Goal: Communication & Community: Answer question/provide support

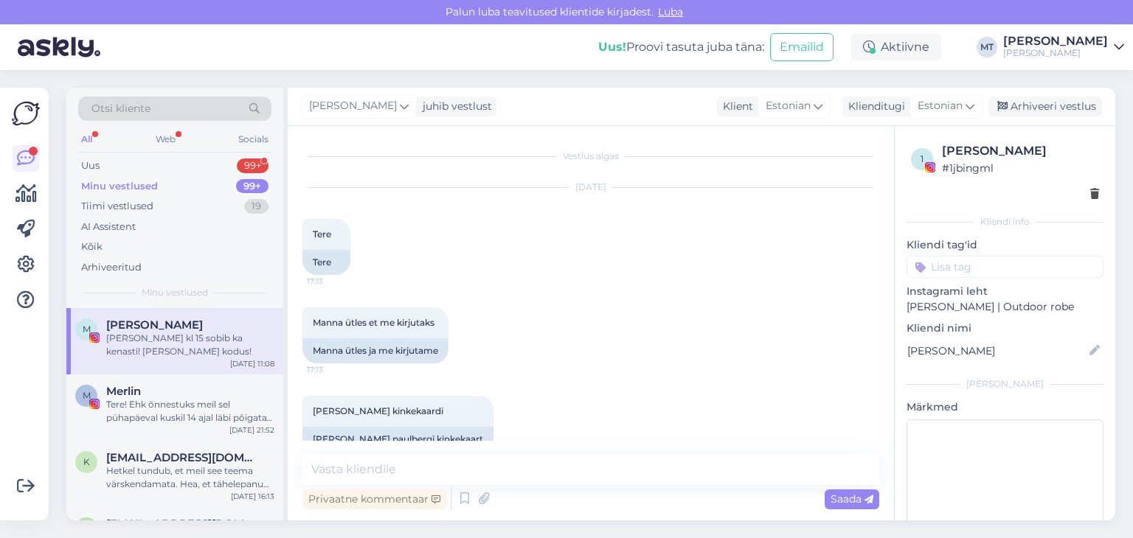
scroll to position [1067, 0]
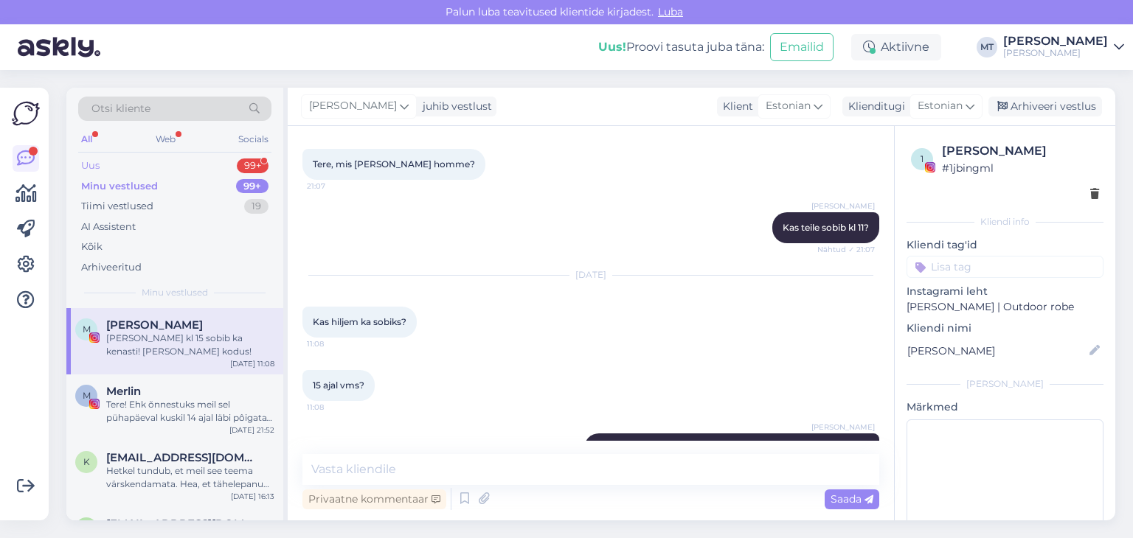
click at [88, 163] on div "Uus" at bounding box center [90, 166] width 18 height 15
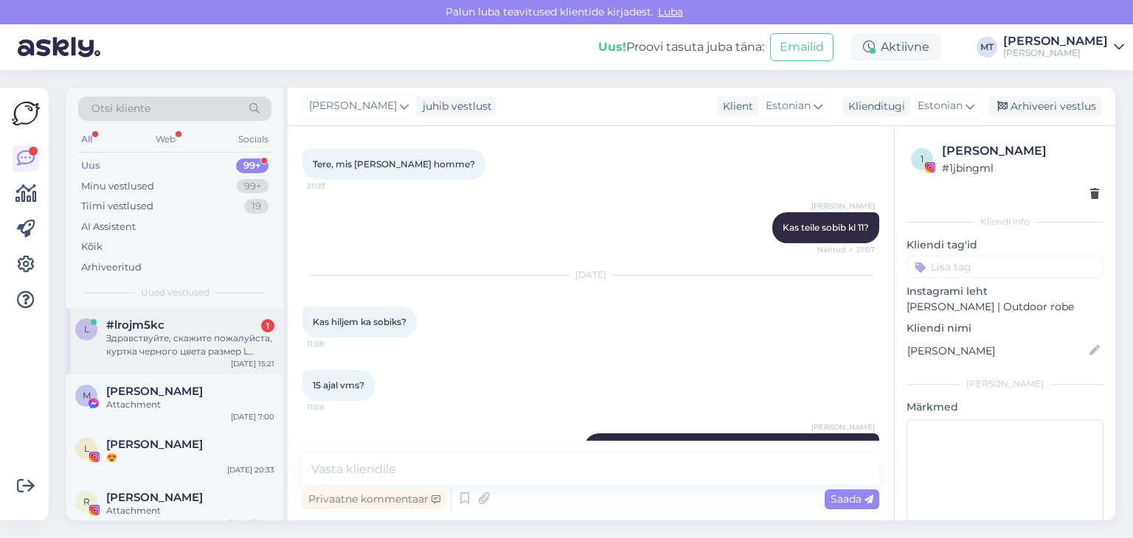
click at [147, 344] on div "Здравствуйте, скажите пожалуйста, куртка черного цвета размер L демисезон еще б…" at bounding box center [190, 345] width 168 height 27
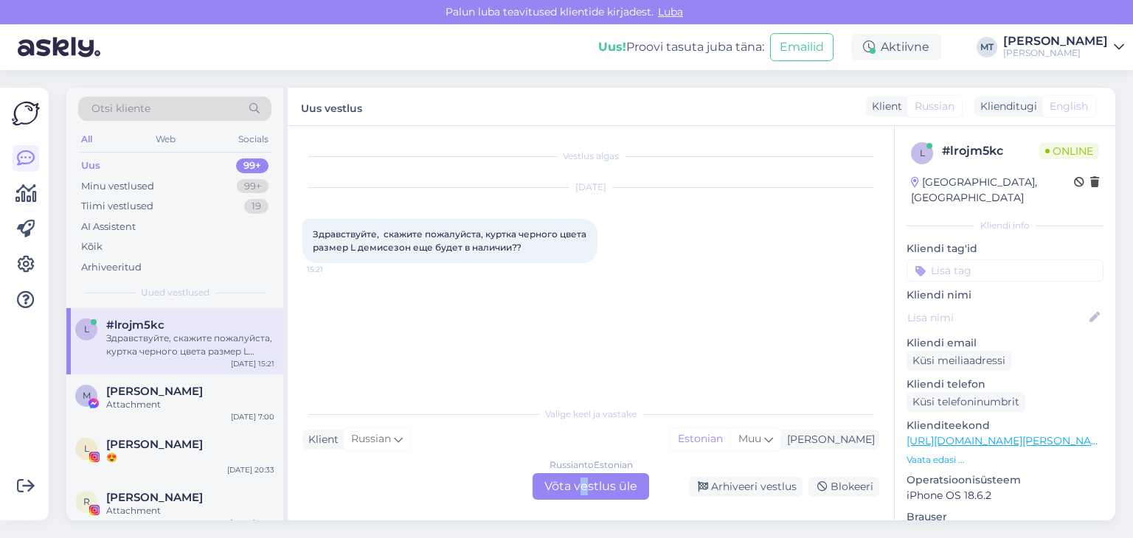
click at [586, 487] on div "Russian to Estonian Võta vestlus üle" at bounding box center [590, 486] width 117 height 27
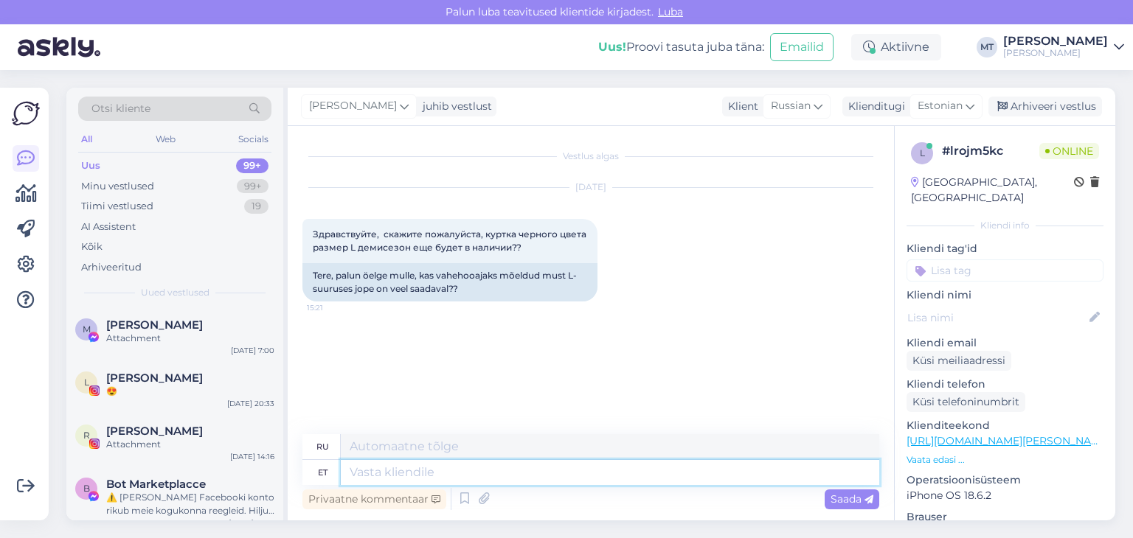
click at [402, 468] on textarea at bounding box center [610, 472] width 538 height 25
type textarea "Tere!"
type textarea "Привет!"
type textarea "Tere! Kahjuks"
type textarea "Здравствуйте! К сожалению."
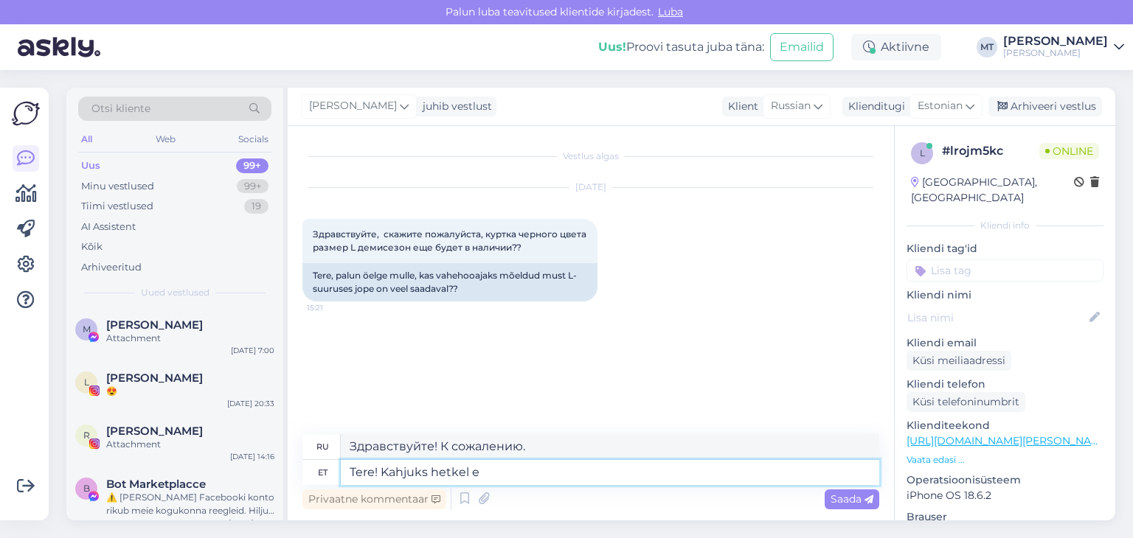
type textarea "Tere! Kahjuks hetkel ei"
type textarea "Здравствуйте! К сожалению, в данный момент"
type textarea "Tere! Kahjuks hetkel ei"
type textarea "Здравствуйте! К сожалению, сейчас нет."
type textarea "Tere! Kahjuks hetkel ei ole m"
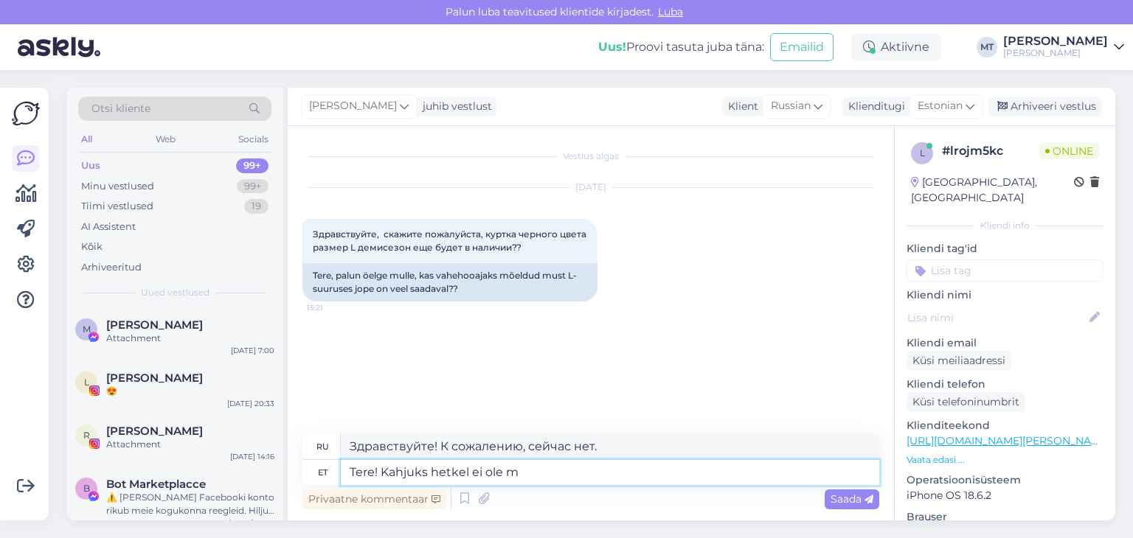
type textarea "Здравствуйте! К сожалению, сейчас нет"
type textarea "Tere! Kahjuks hetkel ei [PERSON_NAME]"
type textarea "Здравствуйте! К сожалению, сейчас у нас ничего нет."
type textarea "Tere! Kahjuks hetkel ei [PERSON_NAME] pakkuda mu"
type textarea "Здравствуйте! К сожалению, на данный момент у нас нет предложений."
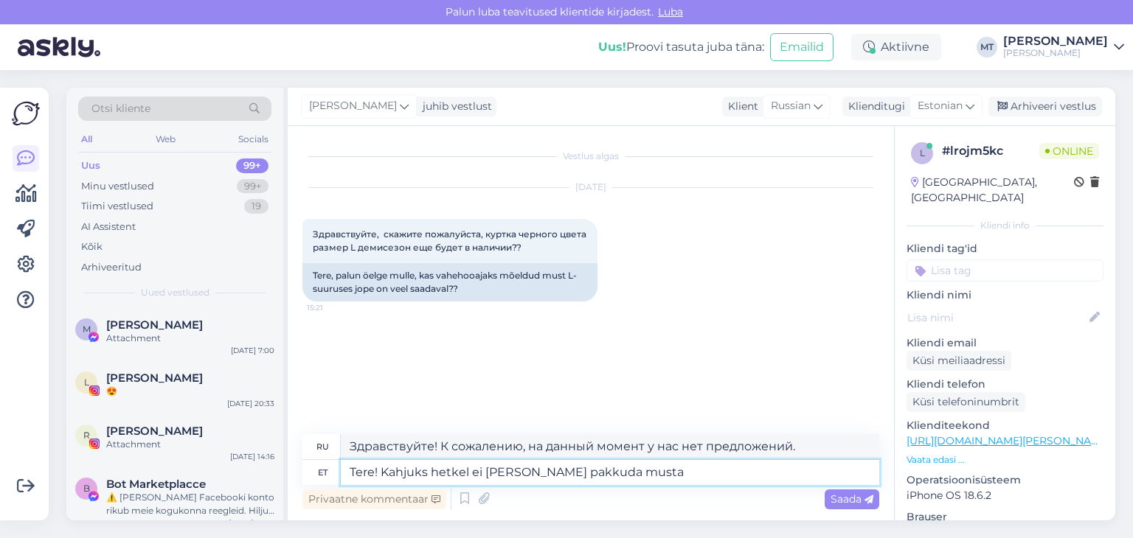
type textarea "Tere! Kahjuks hetkel ei [PERSON_NAME] pakkuda musta v"
type textarea "Здравствуйте! К сожалению, в настоящее время мы не предлагаем чёрный цвет."
type textarea "Tere! Kahjuks hetkel ei [PERSON_NAME] pakkuda musta [PERSON_NAME]"
type textarea "Здравствуйте! К сожалению, чёрный цвет в настоящее время недоступен, Пол."
type textarea "Tere! Kahjuks hetkel ei [PERSON_NAME] pakkuda musta värvi [PERSON_NAME]"
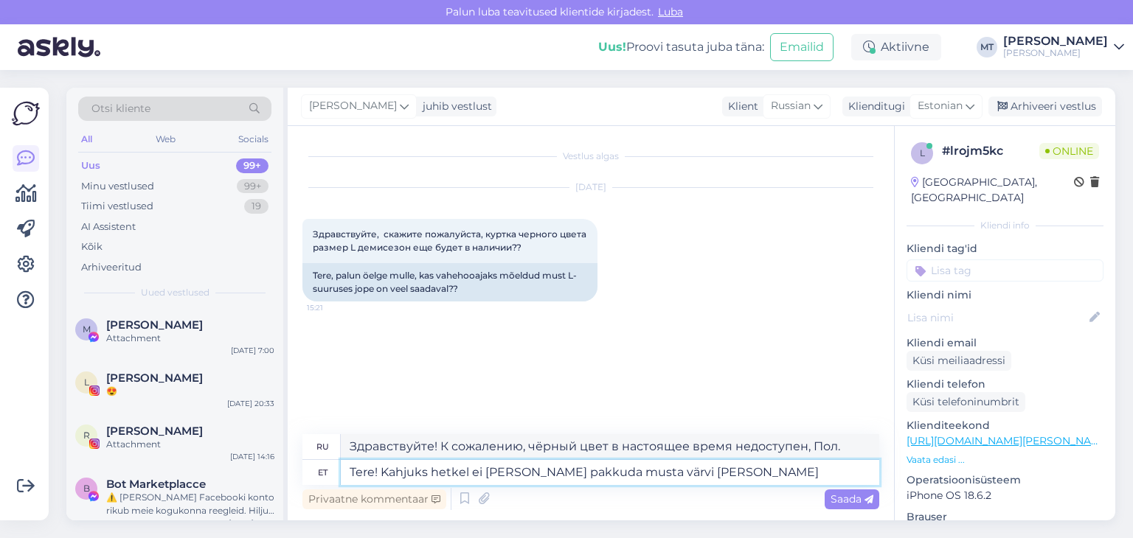
type textarea "Здравствуйте! К сожалению, в настоящее время мы не предлагаем чёрный [PERSON_NA…"
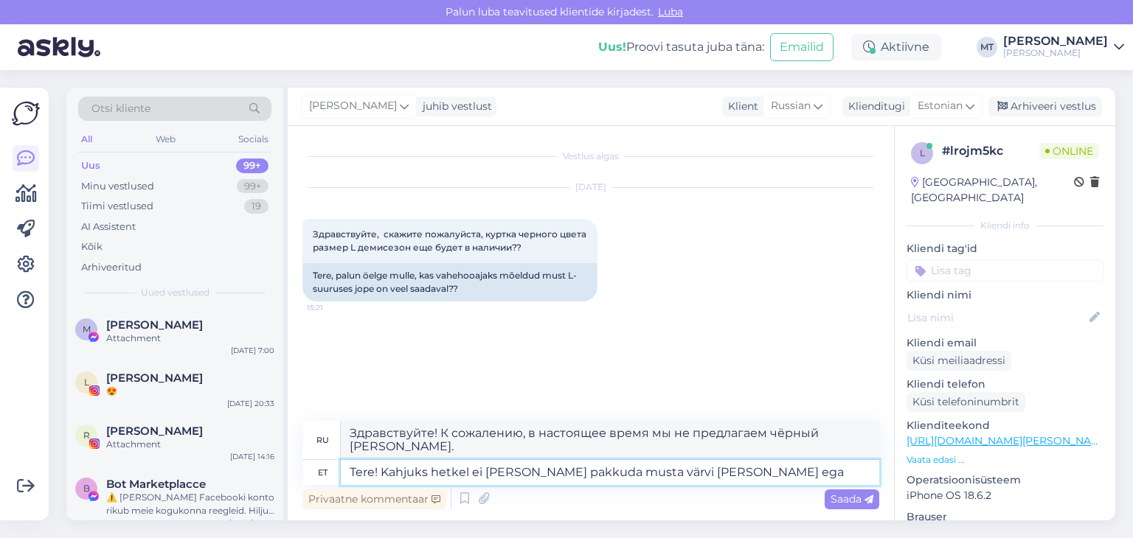
type textarea "Tere! Kahjuks hetkel ei [PERSON_NAME] pakkuda musta värvi [PERSON_NAME] ega"
type textarea "Здравствуйте! К сожалению, сейчас мы не предлагаем чёрный [PERSON_NAME] или"
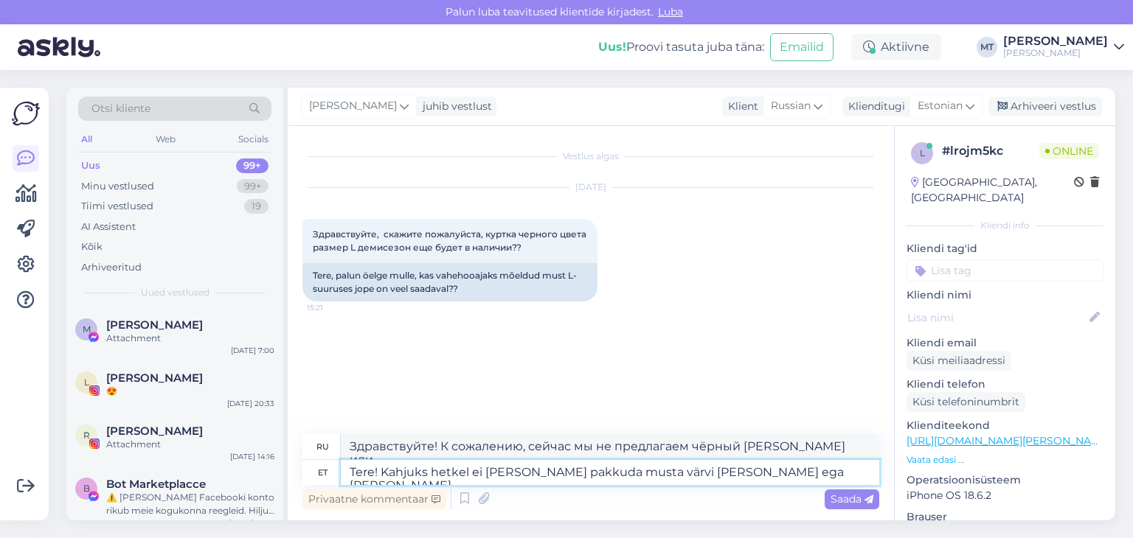
type textarea "Tere! Kahjuks hetkel ei [PERSON_NAME] pakkuda musta värvi [PERSON_NAME] ega [PE…"
type textarea "Здравствуйте! К сожалению, сейчас мы не предлагаем чёрные [PERSON_NAME] и [PERS…"
type textarea "Tere! Kahjuks hetkel ei [PERSON_NAME] pakkuda musta värvi [PERSON_NAME] ega [PE…"
type textarea "Здравствуйте! К сожалению, сейчас мы не предлагаем чёрные [PERSON_NAME] и [PERS…"
type textarea "Tere! Kahjuks hetkel ei [PERSON_NAME] pakkuda musta värvi [PERSON_NAME] ega [PE…"
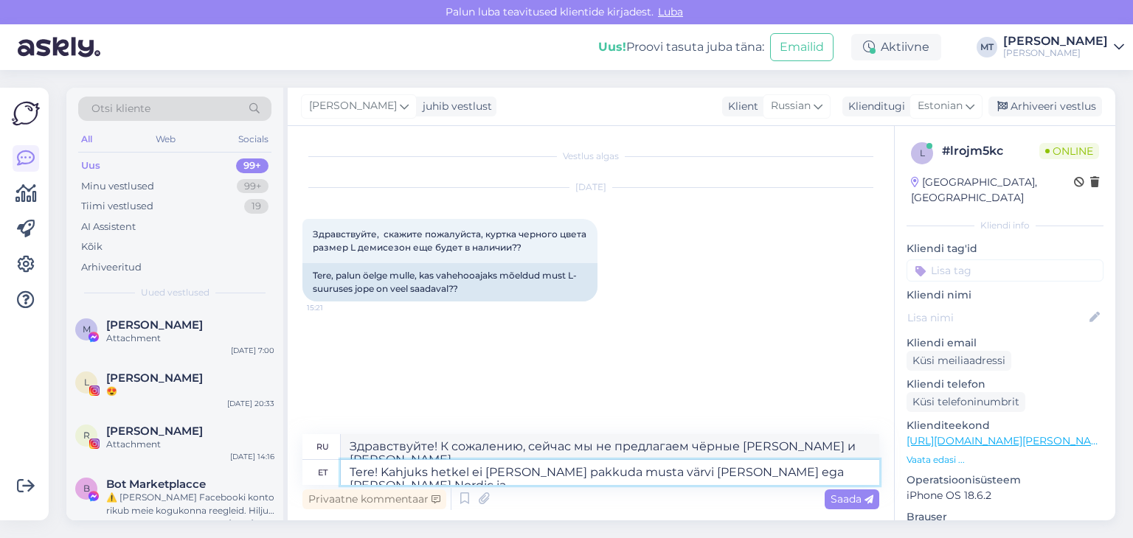
type textarea "Здравствуйте! К сожалению, сейчас мы не предлагаем чёрные [PERSON_NAME] и [PERS…"
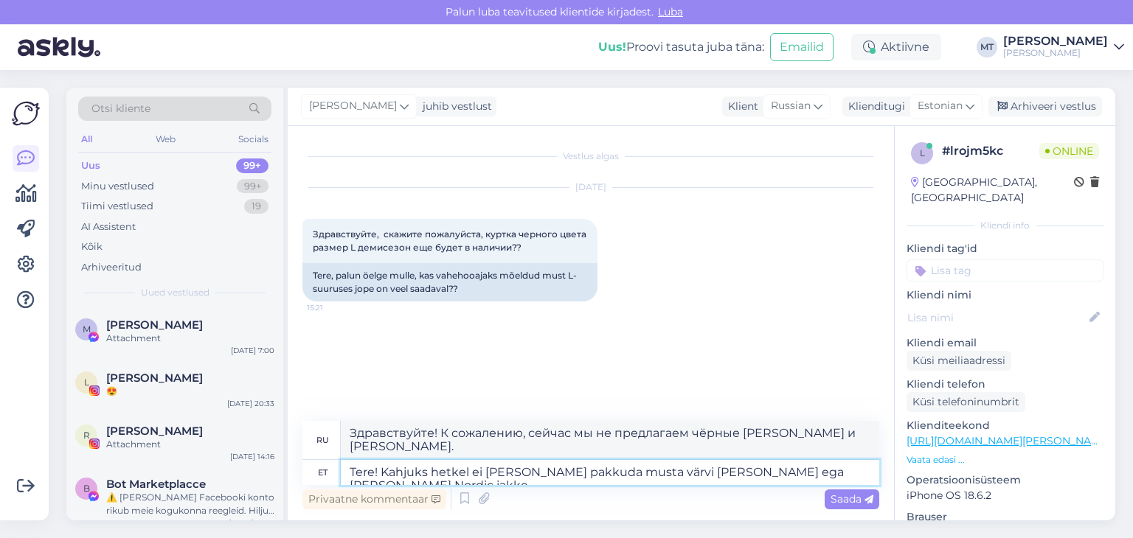
type textarea "Tere! Kahjuks hetkel ei [PERSON_NAME] pakkuda musta värvi [PERSON_NAME] ega [PE…"
type textarea "Здравствуйте! К сожалению, в настоящее время мы не предлагаем чёрные куртки [PE…"
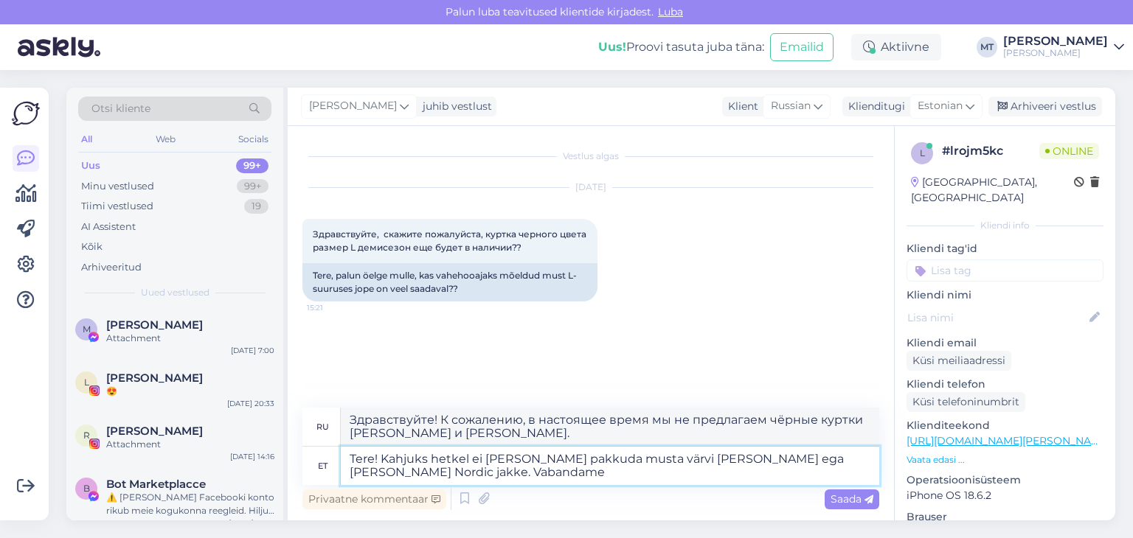
type textarea "Tere! Kahjuks hetkel ei [PERSON_NAME] pakkuda musta värvi [PERSON_NAME] ega [PE…"
type textarea "Здравствуйте! К сожалению, в настоящее время у нас нет в наличии чёрных курток …"
type textarea "Tere! Kahjuks hetkel ei [PERSON_NAME] pakkuda musta värvi [PERSON_NAME] ega [PE…"
type textarea "Здравствуйте! К сожалению, сейчас у нас нет в наличии чёрных курток [PERSON_NAM…"
type textarea "Tere! Kahjuks hetkel ei [PERSON_NAME] pakkuda musta värvi [PERSON_NAME] ega [PE…"
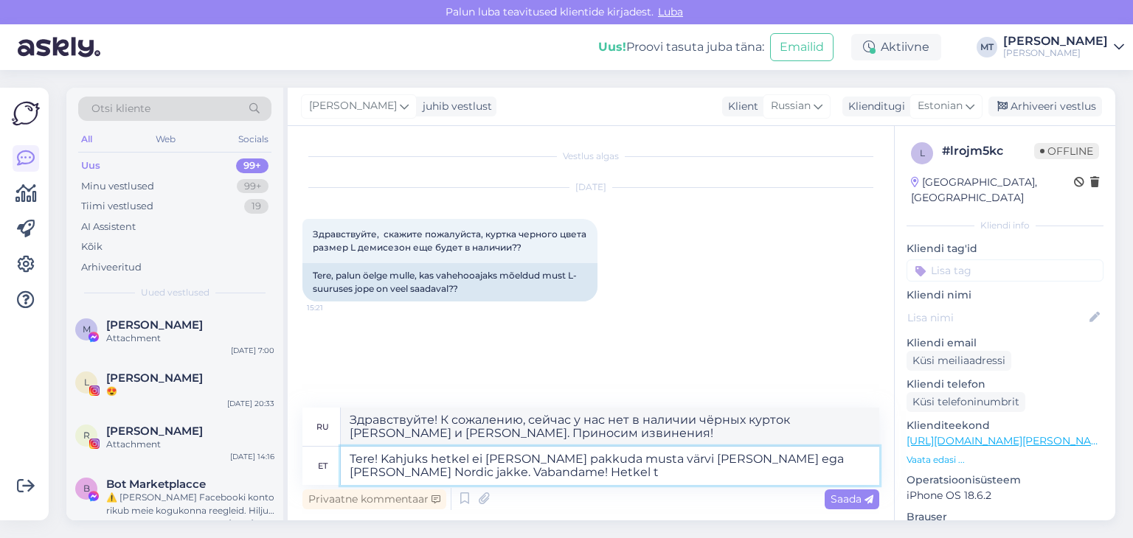
type textarea "Здравствуйте! К сожалению, в настоящее время у нас нет в наличии чёрных курток …"
type textarea "Tere! Kahjuks hetkel ei [PERSON_NAME] pakkuda musta värvi [PERSON_NAME] ega [PE…"
type textarea "Здравствуйте! К сожалению, сейчас у нас нет чёрных курток [PERSON_NAME] и [PERS…"
type textarea "Tere! Kahjuks hetkel ei [PERSON_NAME] pakkuda musta värvi [PERSON_NAME] ega [PE…"
type textarea "Здравствуйте! К сожалению, сейчас у нас нет в наличии чёрных курток [PERSON_NAM…"
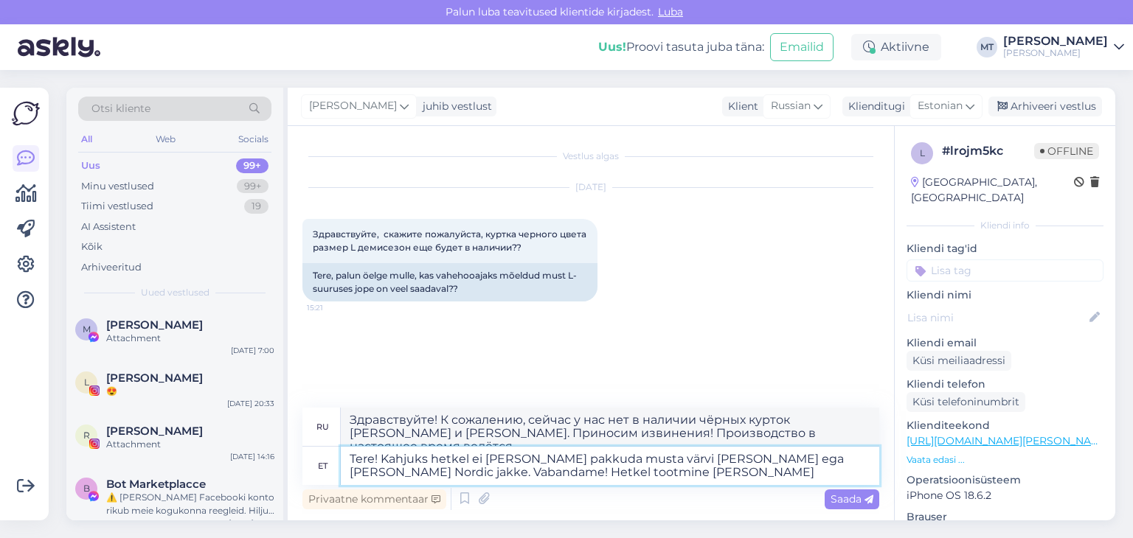
type textarea "Tere! Kahjuks hetkel ei [PERSON_NAME] pakkuda musta värvi [PERSON_NAME] ega [PE…"
type textarea "Здравствуйте! К сожалению, в настоящее время у нас нет чёрных курток [PERSON_NA…"
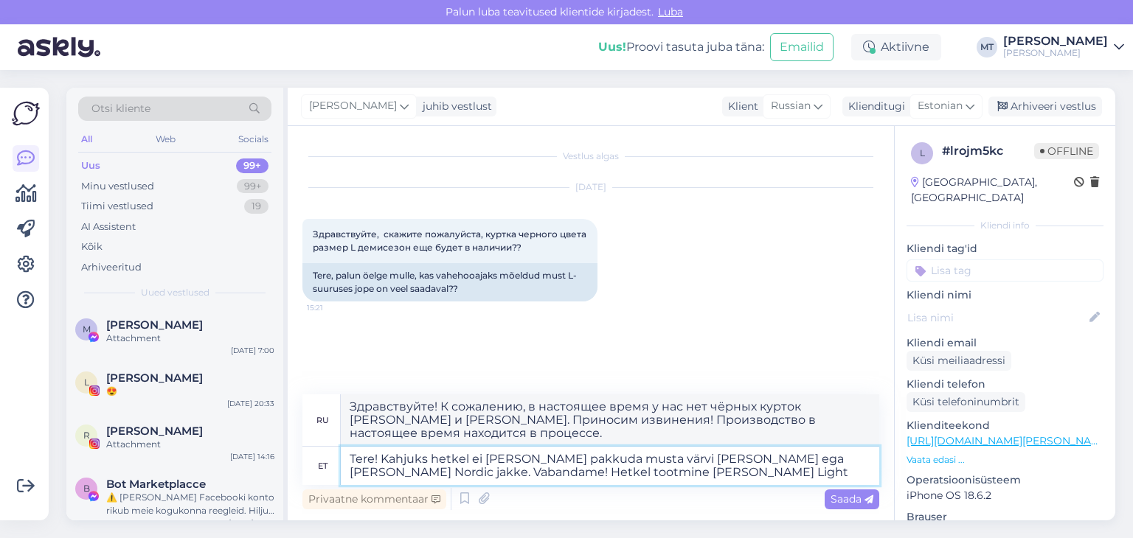
type textarea "Tere! Kahjuks hetkel ei [PERSON_NAME] pakkuda musta värvi [PERSON_NAME] ega [PE…"
type textarea "Здравствуйте! К сожалению, в настоящее время у нас нет в наличии чёрных курток …"
type textarea "Tere! Kahjuks hetkel ei [PERSON_NAME] pakkuda musta värvi [PERSON_NAME] ega [PE…"
type textarea "Здравствуйте! К сожалению, сейчас у нас нет в наличии чёрных курток [PERSON_NAM…"
type textarea "Tere! Kahjuks hetkel ei [PERSON_NAME] pakkuda musta värvi [PERSON_NAME] ega [PE…"
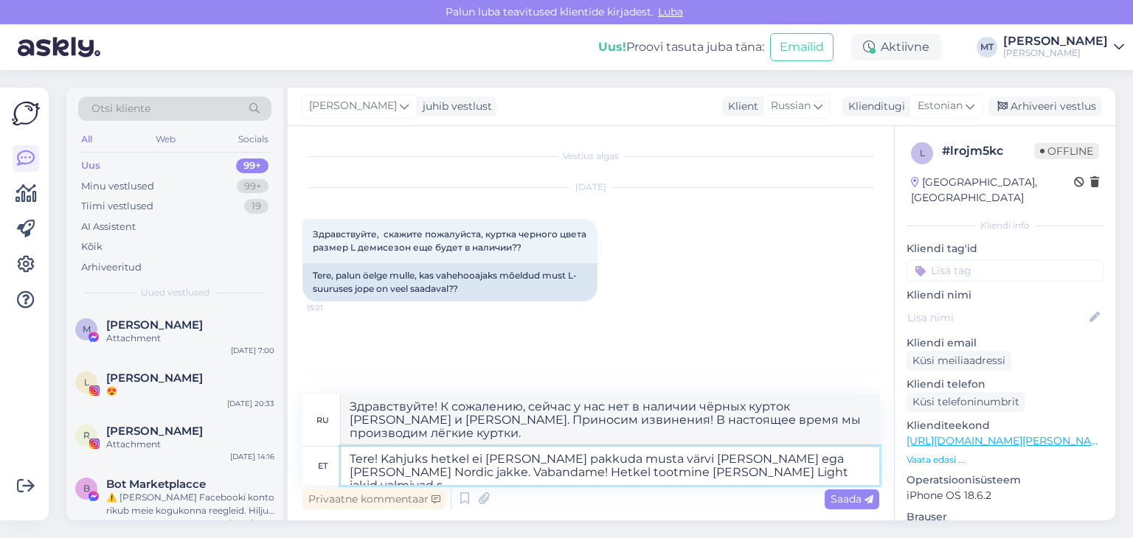
type textarea "Здравствуйте! К сожалению, в настоящее время у нас нет в наличии чёрных курток …"
type textarea "Tere! Kahjuks hetkel ei [PERSON_NAME] pakkuda musta värvi [PERSON_NAME] ega [PE…"
type textarea "Здравствуйте! К сожалению, в настоящее время у нас нет в наличии чёрных курток …"
type textarea "Tere! Kahjuks hetkel ei [PERSON_NAME] pakkuda musta värvi [PERSON_NAME] ega [PE…"
type textarea "Здравствуйте! К сожалению, сейчас у нас нет в наличии чёрных курток [PERSON_NAM…"
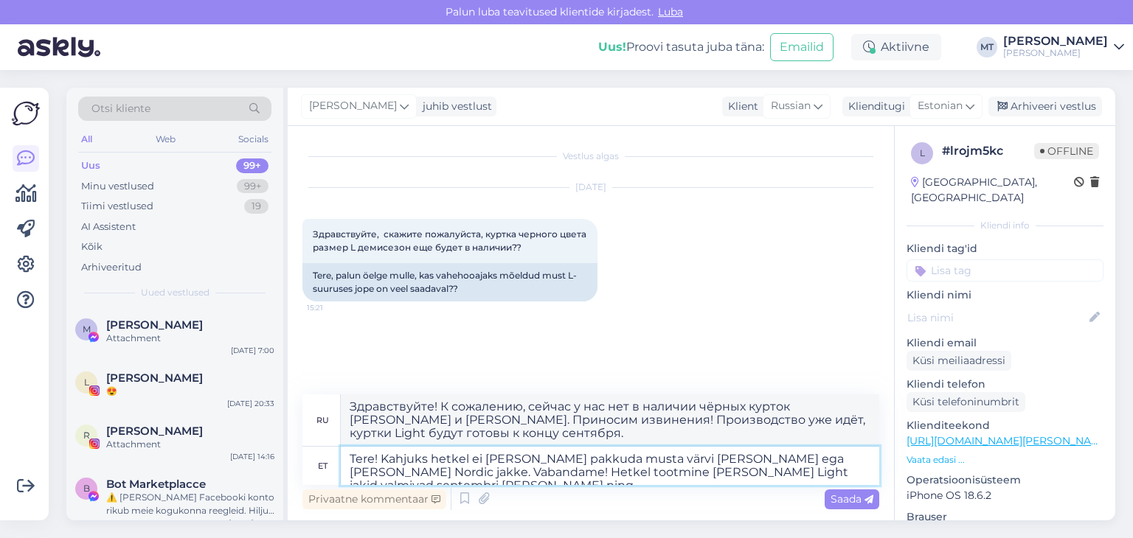
type textarea "Tere! Kahjuks hetkel ei [PERSON_NAME] pakkuda musta värvi [PERSON_NAME] ega [PE…"
type textarea "Здравствуйте! К сожалению, в настоящее время у нас нет в наличии чёрных курток …"
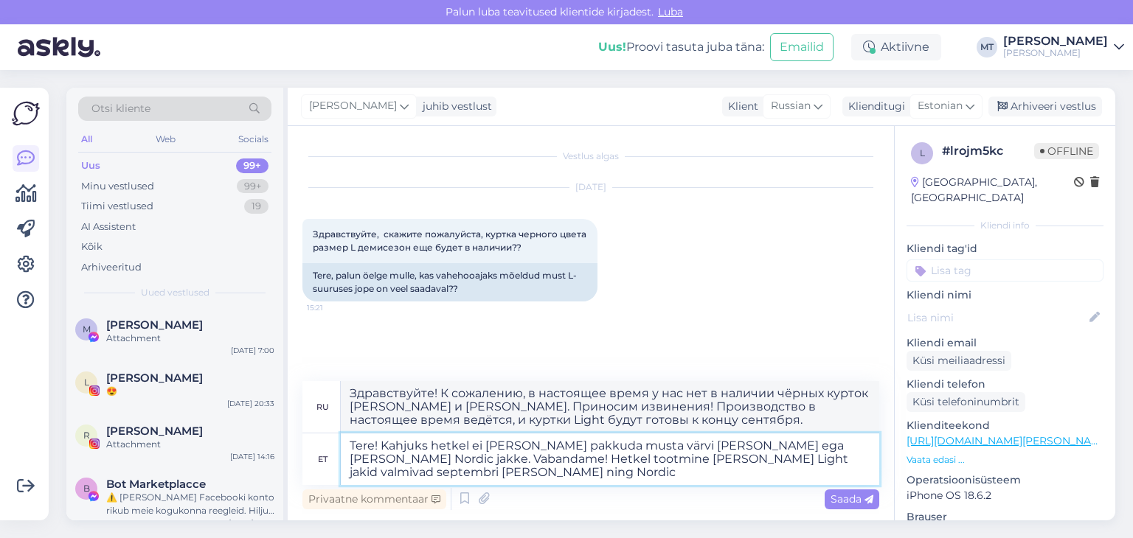
type textarea "Tere! Kahjuks hetkel ei [PERSON_NAME] pakkuda musta värvi [PERSON_NAME] ega [PE…"
type textarea "Здравствуйте! К сожалению, в настоящее время у нас нет в наличии чёрных курток …"
type textarea "Tere! Kahjuks hetkel ei [PERSON_NAME] pakkuda musta värvi [PERSON_NAME] ega [PE…"
type textarea "Здравствуйте! К сожалению, в настоящее время у нас нет в наличии чёрных курток …"
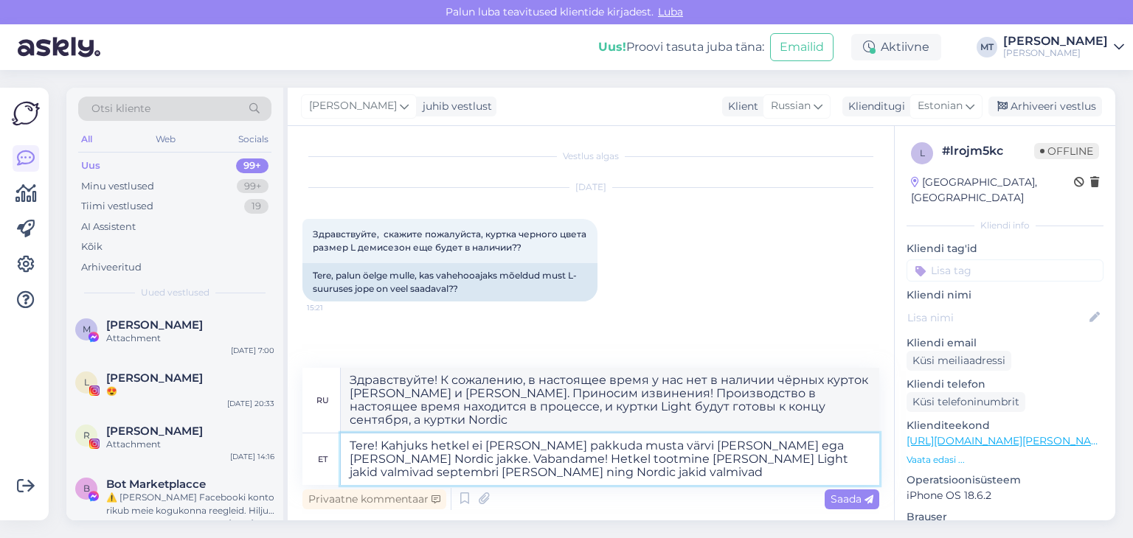
type textarea "Tere! Kahjuks hetkel ei [PERSON_NAME] pakkuda musta värvi [PERSON_NAME] ega [PE…"
type textarea "Здравствуйте! К сожалению, сейчас у нас нет в наличии чёрных курток [PERSON_NAM…"
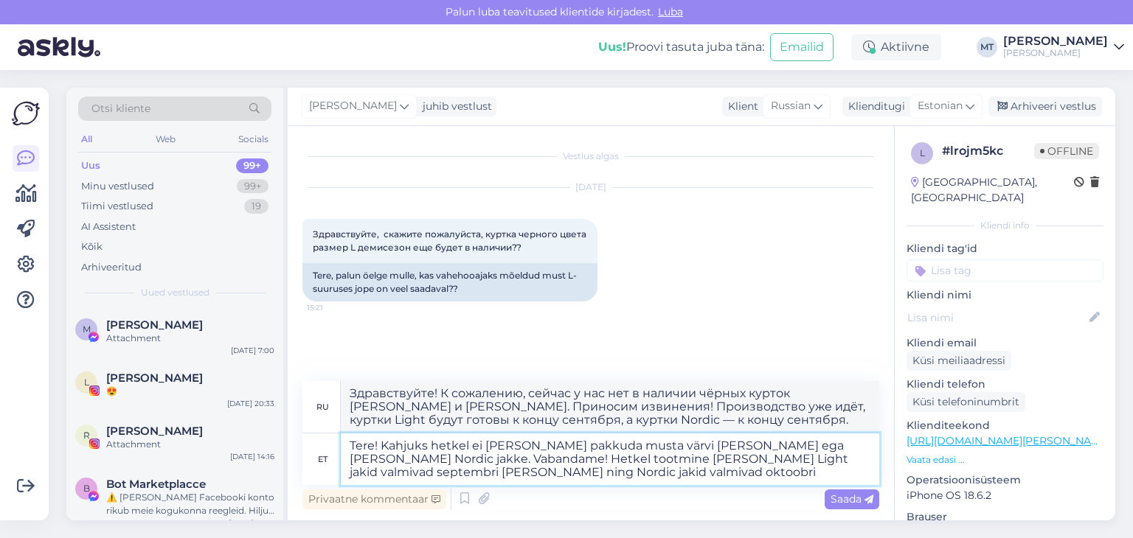
type textarea "Tere! Kahjuks hetkel ei [PERSON_NAME] pakkuda musta värvi [PERSON_NAME] ega [PE…"
type textarea "Здравствуйте! К сожалению, в настоящее время у нас нет в наличии чёрных курток …"
type textarea "Tere! Kahjuks hetkel ei [PERSON_NAME] pakkuda musta värvi [PERSON_NAME] ega [PE…"
type textarea "Здравствуйте! К сожалению, сейчас у нас нет в наличии чёрных курток [PERSON_NAM…"
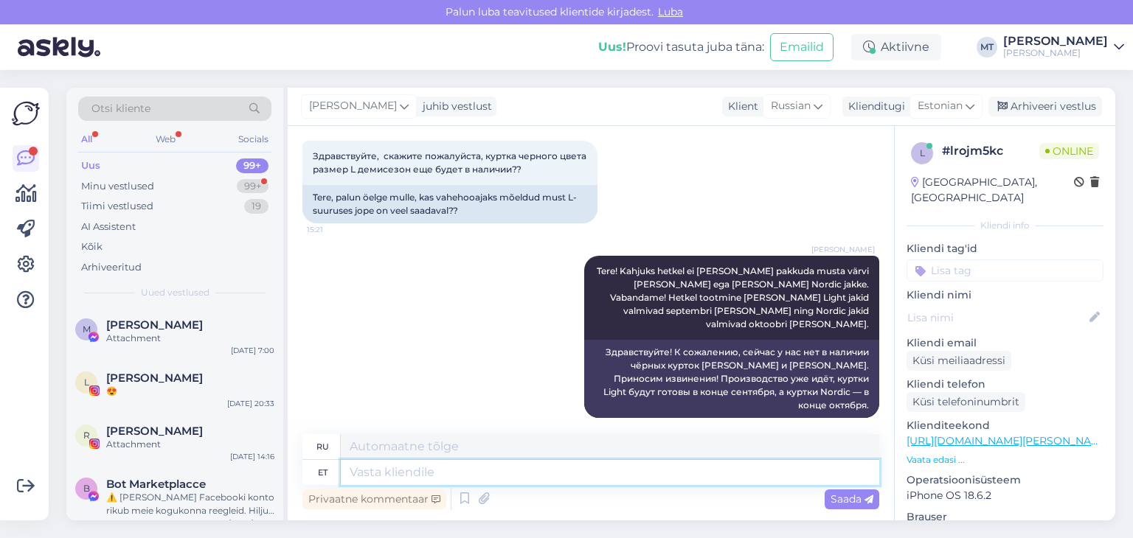
scroll to position [167, 0]
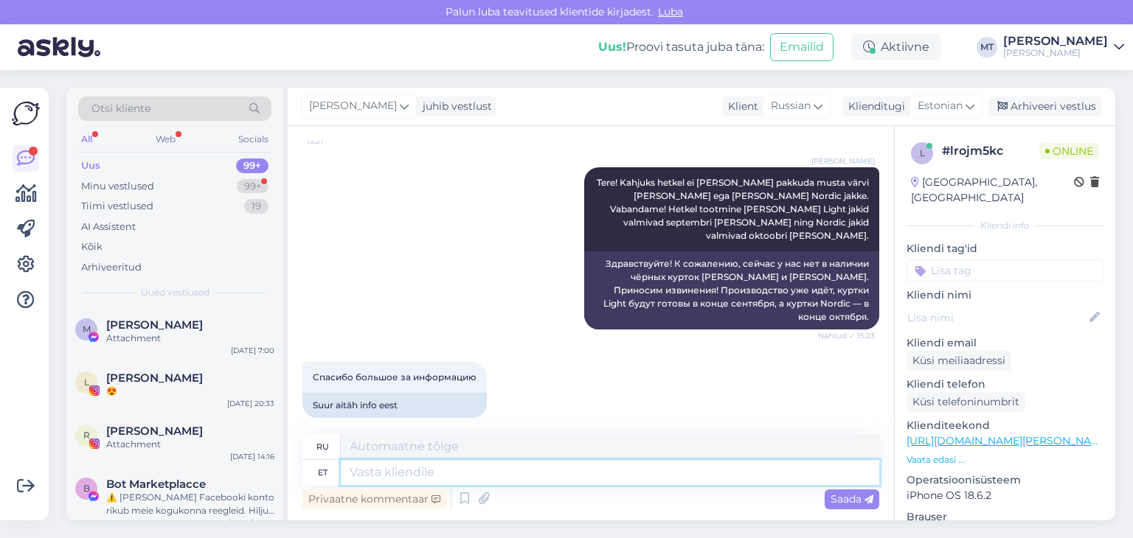
click at [375, 478] on textarea at bounding box center [610, 472] width 538 height 25
type textarea "Aitäh, e"
type textarea "Спасибо,"
type textarea "Aitäh, et k"
type textarea "Спасибо за"
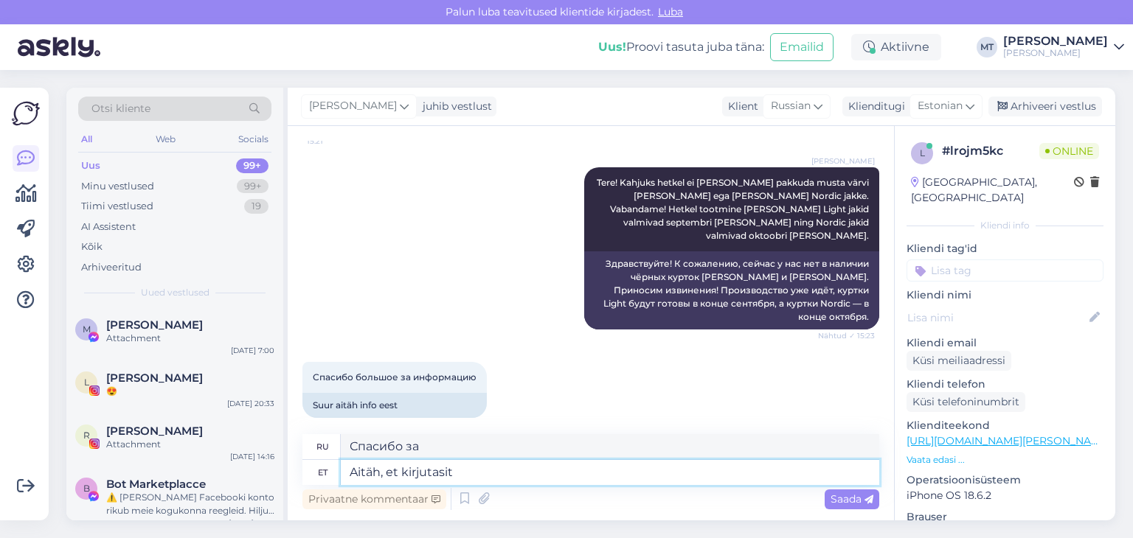
type textarea "Aitäh, et kirjutasite"
type textarea "Спасибо за письмо."
type textarea "Aitäh, et kirjutasite!"
type textarea "Спасибо за письмо!"
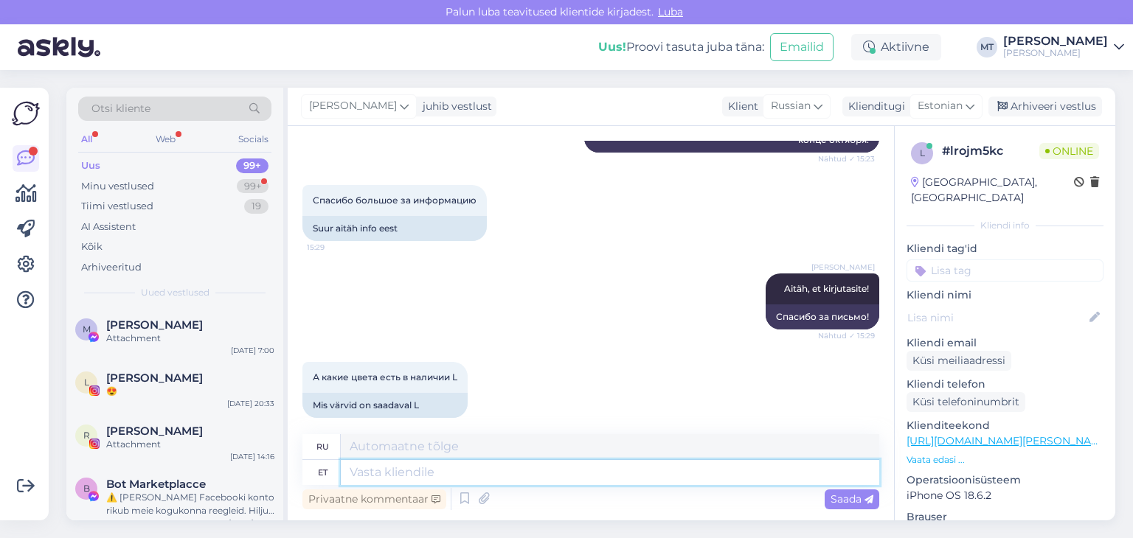
scroll to position [432, 0]
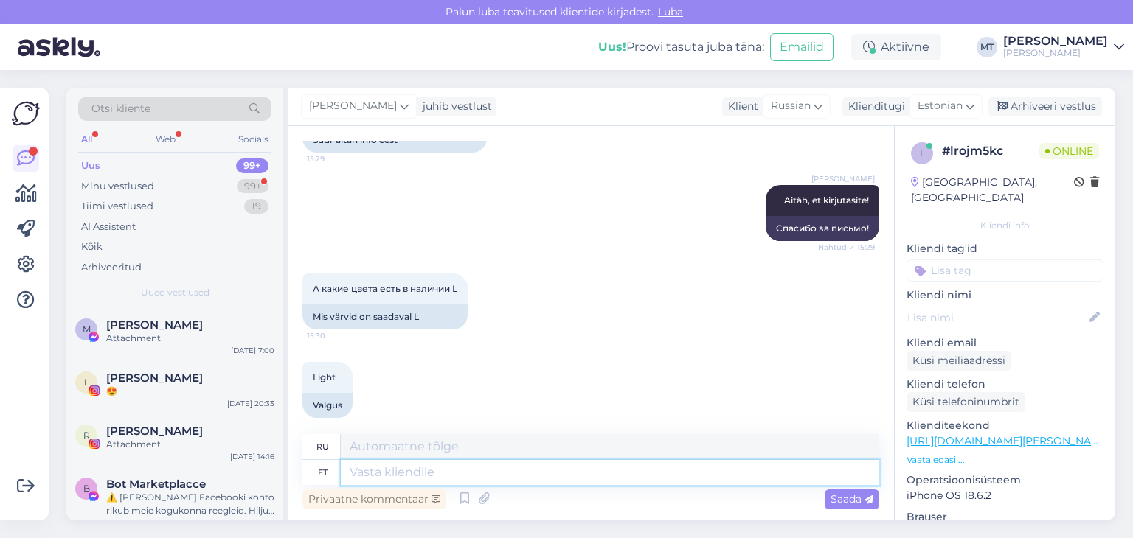
click at [408, 469] on textarea at bounding box center [610, 472] width 538 height 25
type textarea "Meil o"
type textarea "Мы"
type textarea "Meil on h"
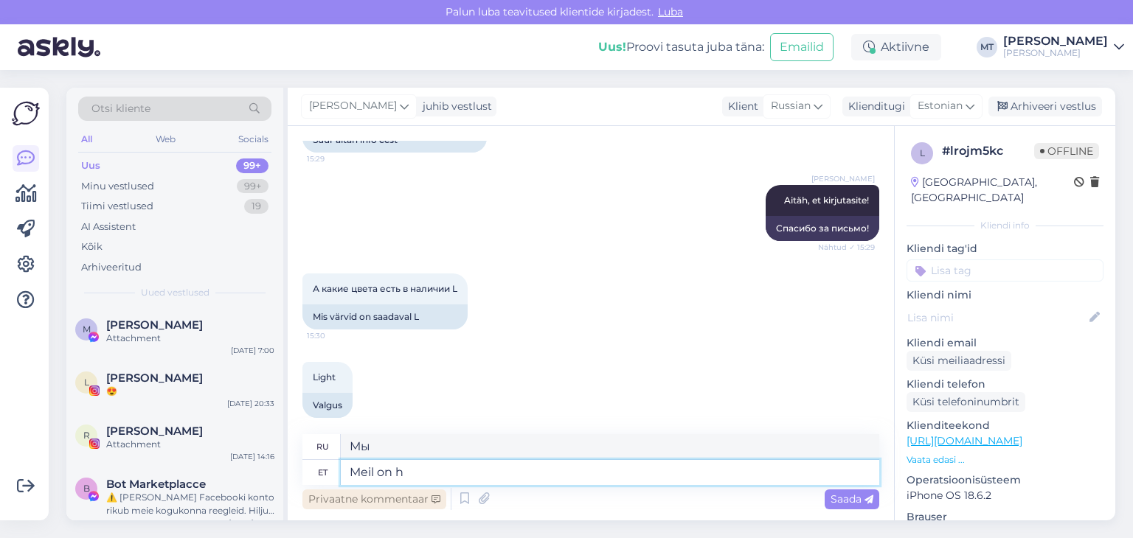
type textarea "У нас есть"
type textarea "Meil on hetkel"
type textarea "В настоящее время у нас есть"
type textarea "Meil on hetkel [GEOGRAPHIC_DATA]"
type textarea "В настоящее время у нас есть в наличии"
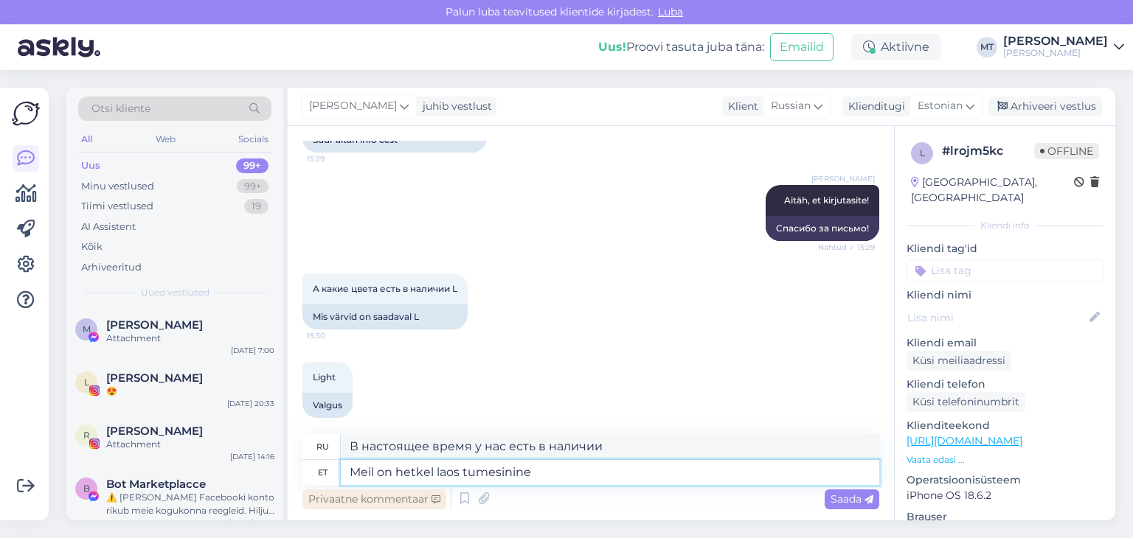
type textarea "Meil on hetkel laos tumesinine"
type textarea "В настоящее время на складе имеется цвет темно-синего цвета."
type textarea "Meil on hetkel laos tumesinine suurus"
type textarea "В настоящее время на складе имеется размер темно-синего цвета."
type textarea "Meil on hetkel laos tumesinine suurus L"
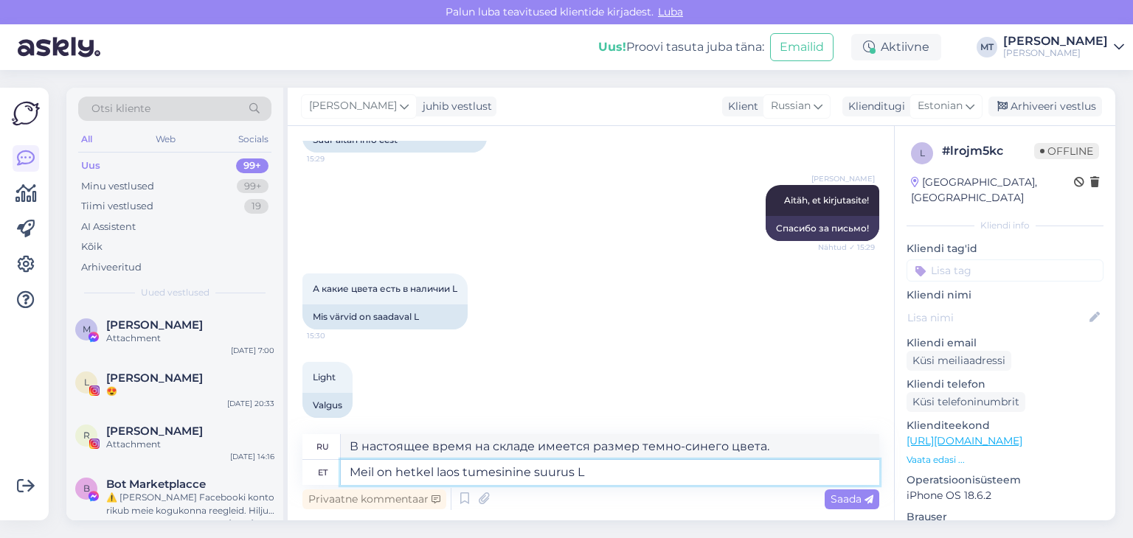
type textarea "В настоящее время на складе имеется темно-синий размер L."
type textarea "Meil on hetkel laos tumesinine suurus L:"
type textarea "В настоящее время на складе имеется темно-синий размер L:"
paste textarea "[URL][DOMAIN_NAME][PERSON_NAME]"
type textarea "Meil on hetkel laos tumesinine suurus L: [URL][DOMAIN_NAME][PERSON_NAME]"
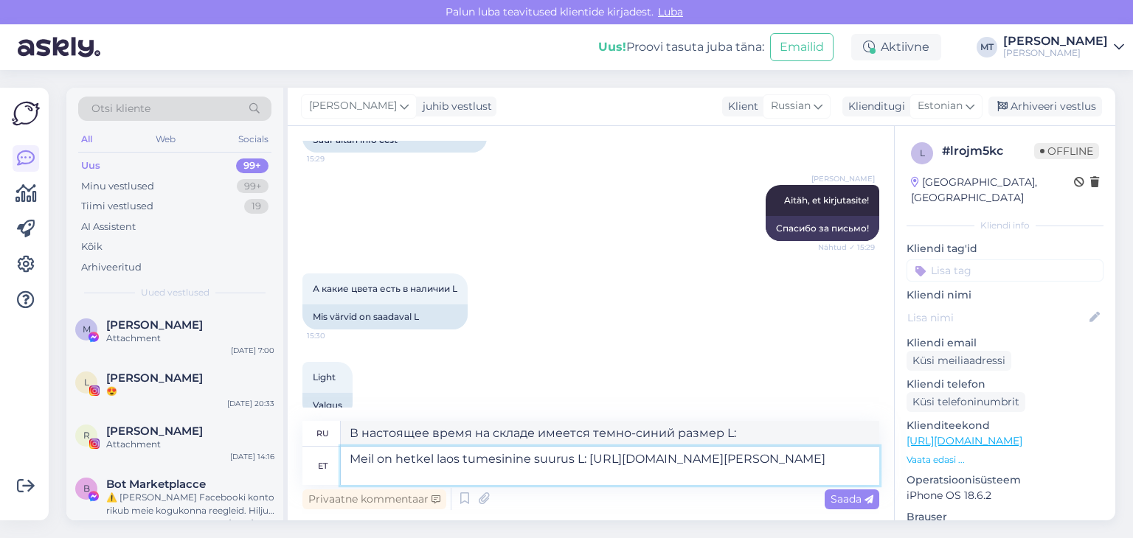
type textarea "В настоящее время у нас на складе есть темно-синий размер L: [URL][DOMAIN_NAME]…"
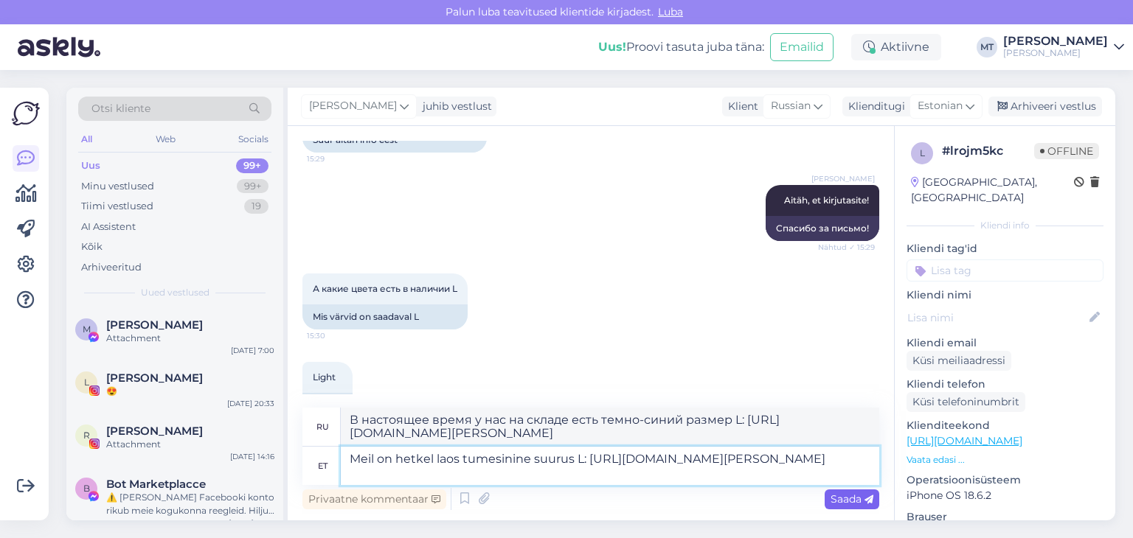
type textarea "Meil on hetkel laos tumesinine suurus L: [URL][DOMAIN_NAME][PERSON_NAME]"
click at [851, 500] on span "Saada" at bounding box center [851, 499] width 43 height 13
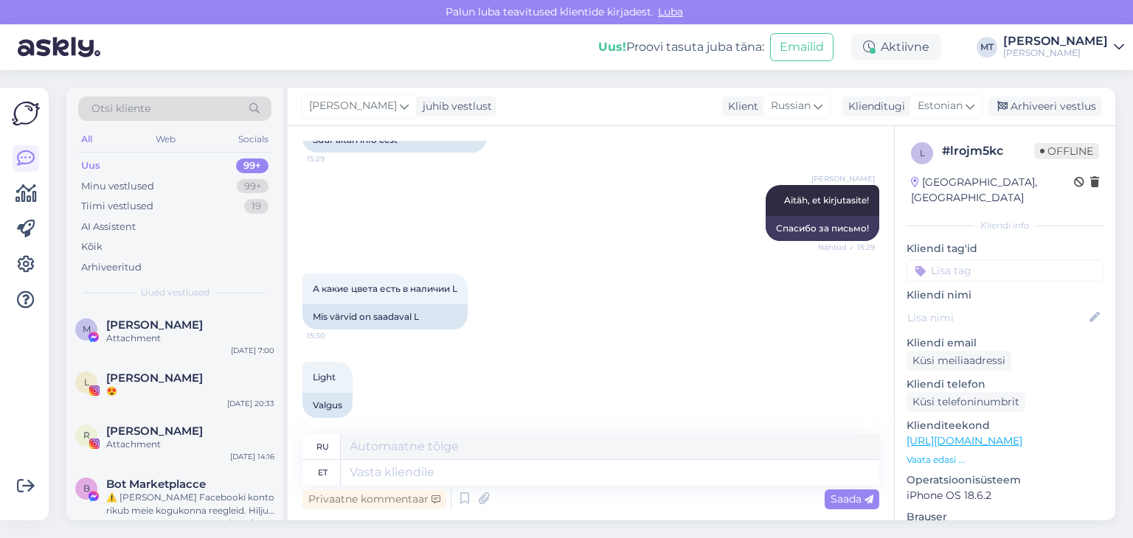
scroll to position [574, 0]
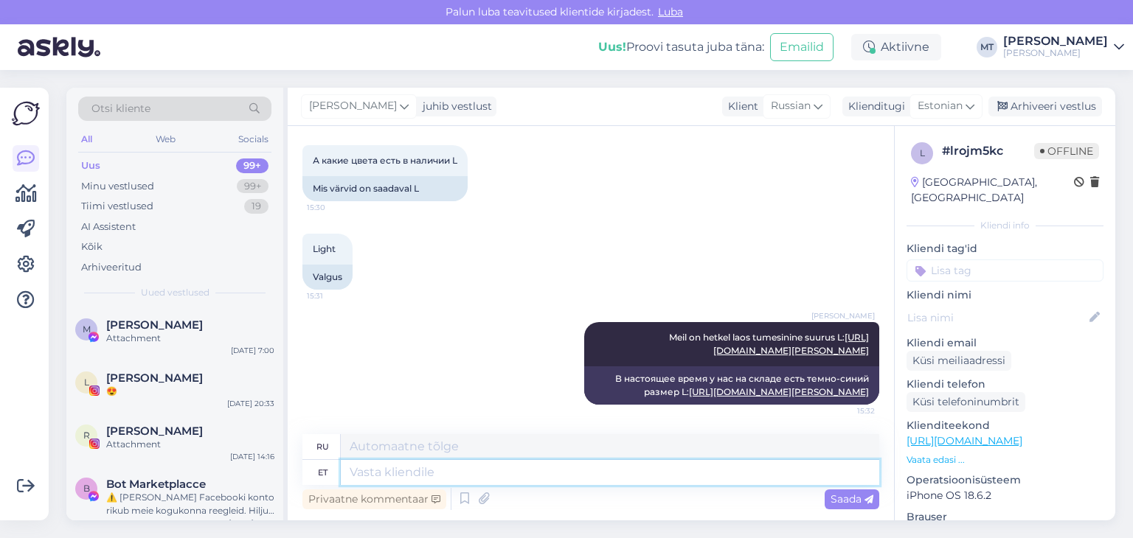
click at [396, 476] on textarea at bounding box center [610, 472] width 538 height 25
type textarea "On"
type textarea "Есть"
type textarea "On ka"
type textarea "Есть также"
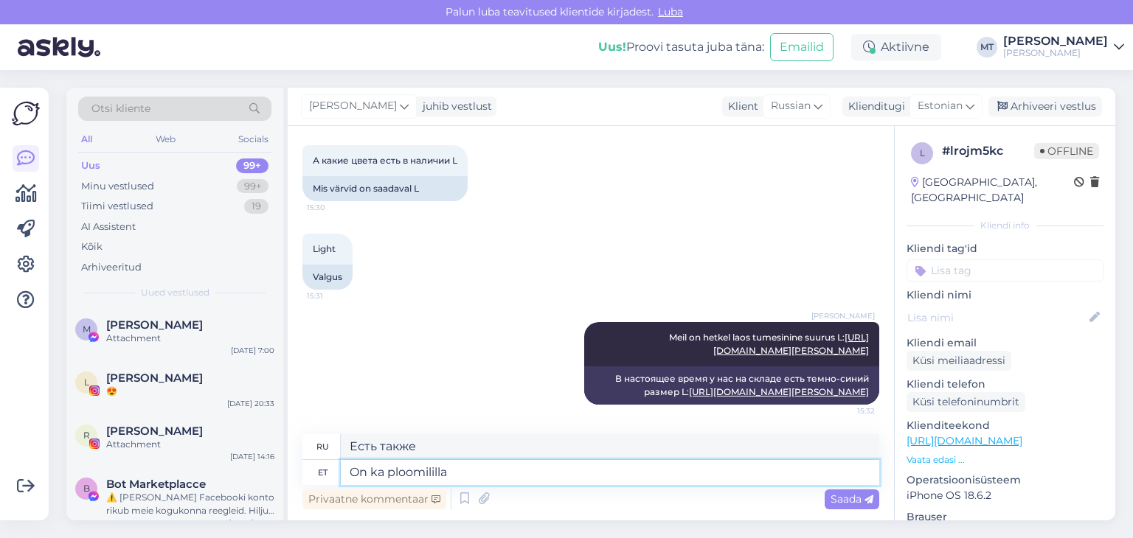
type textarea "On ka ploomililla"
type textarea "Есть также сливово-фиолетовый"
type textarea "On ka ploomililla L:"
type textarea "Также есть сливово-фиолетовый L:"
paste textarea "[URL][DOMAIN_NAME][PERSON_NAME]"
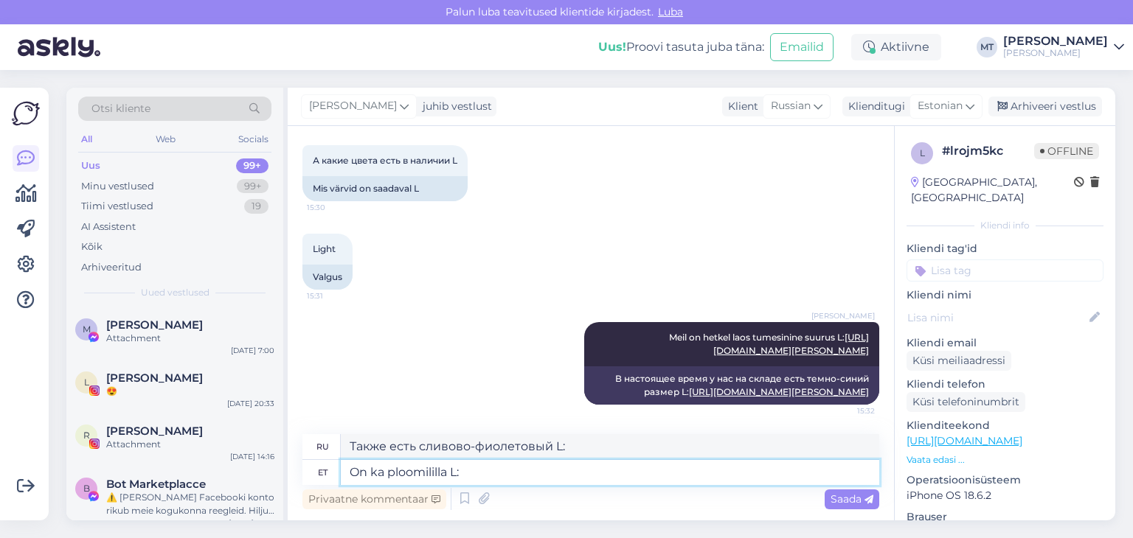
type textarea "On ka ploomililla L: [URL][DOMAIN_NAME][PERSON_NAME]"
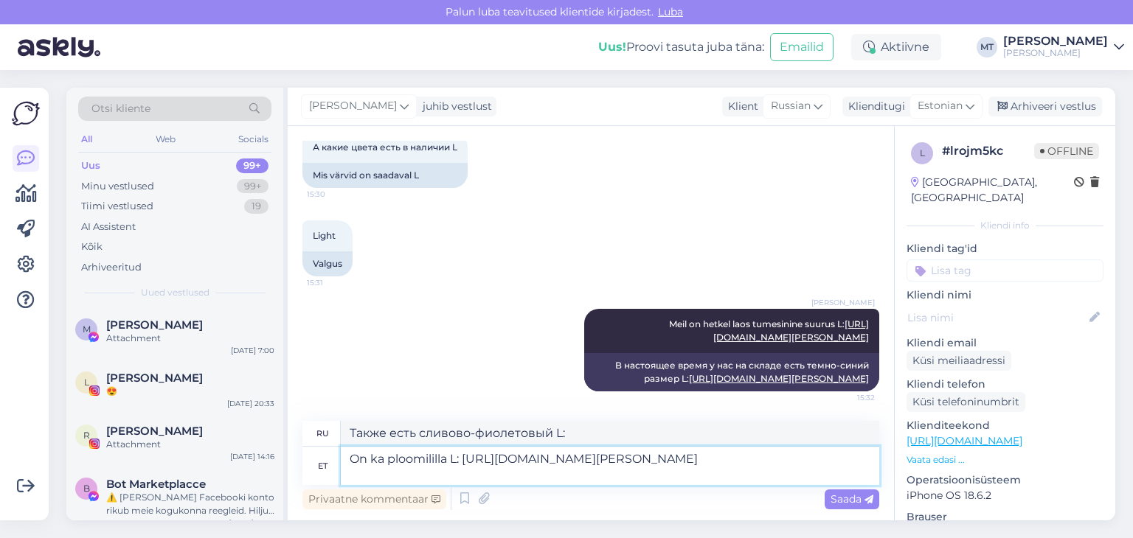
type textarea "Также есть сливовый L: [URL][DOMAIN_NAME][PERSON_NAME]"
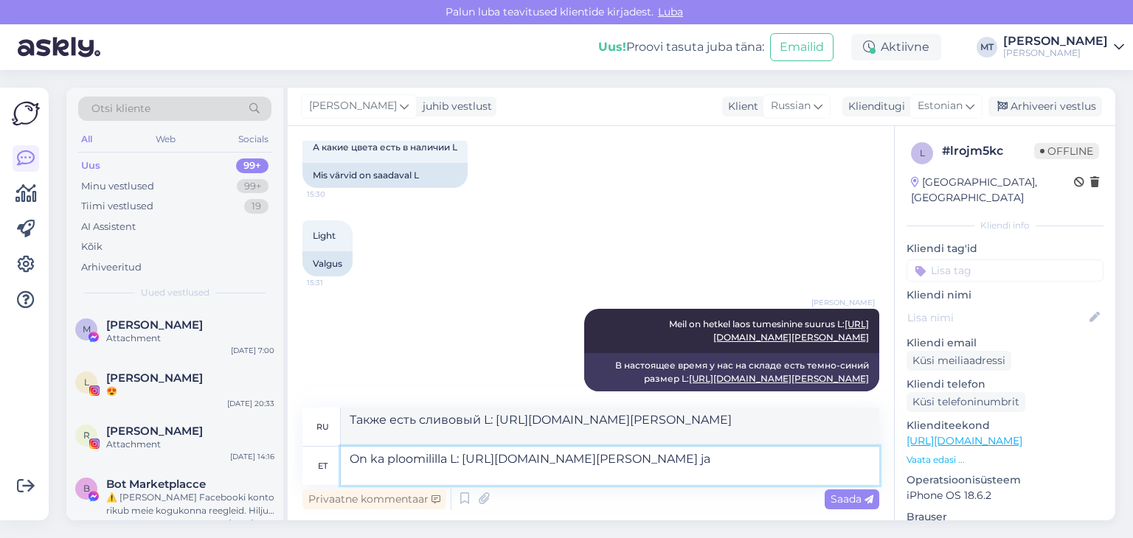
type textarea "On ka ploomililla L: [URL][DOMAIN_NAME][PERSON_NAME] ja"
type textarea "Также есть сливово-фиолетовый L: [URL][DOMAIN_NAME][PERSON_NAME] и"
type textarea "On ka ploomililla L: [URL][DOMAIN_NAME][PERSON_NAME] ja sinine"
type textarea "Есть также сливовый L: [URL][DOMAIN_NAME][PERSON_NAME] и синий"
type textarea "On ka ploomililla L: [URL][DOMAIN_NAME][PERSON_NAME] ja sinine L:"
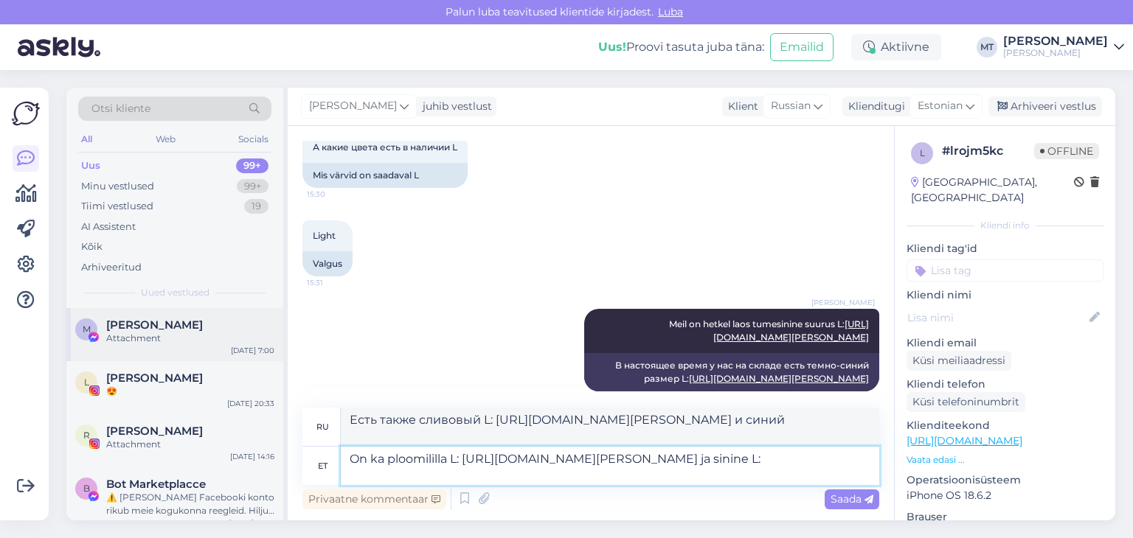
type textarea "Также есть сливовый L: [URL][DOMAIN_NAME][PERSON_NAME] и синий L:"
paste textarea "[URL][DOMAIN_NAME][PERSON_NAME]"
type textarea "On ka ploomililla L: [URL][DOMAIN_NAME][PERSON_NAME] ja sinine L: [URL][DOMAIN_…"
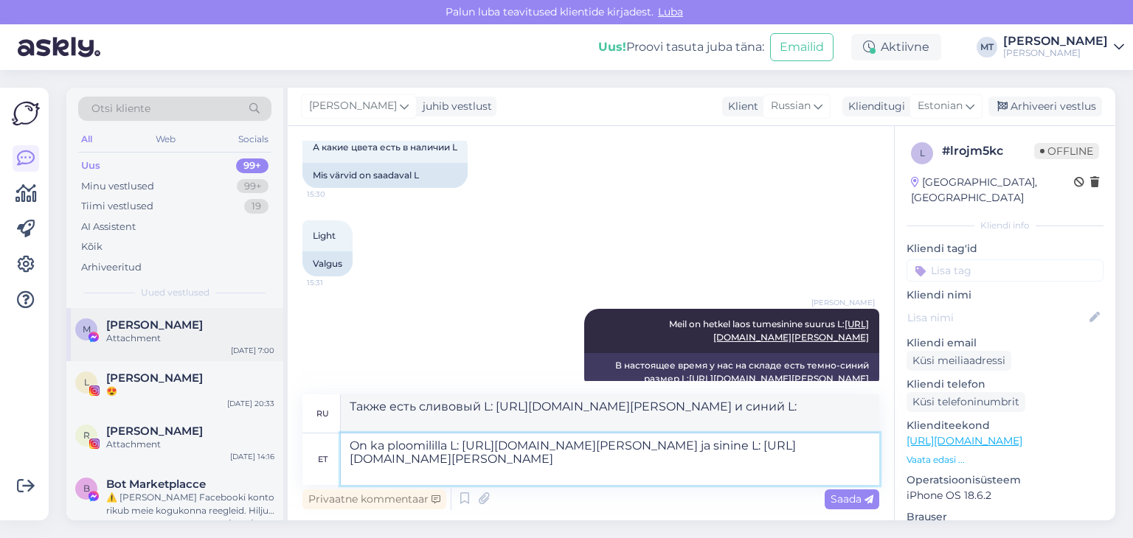
type textarea "Также есть L сливово-фиолетового цвета: [URL][DOMAIN_NAME][PERSON_NAME] и синег…"
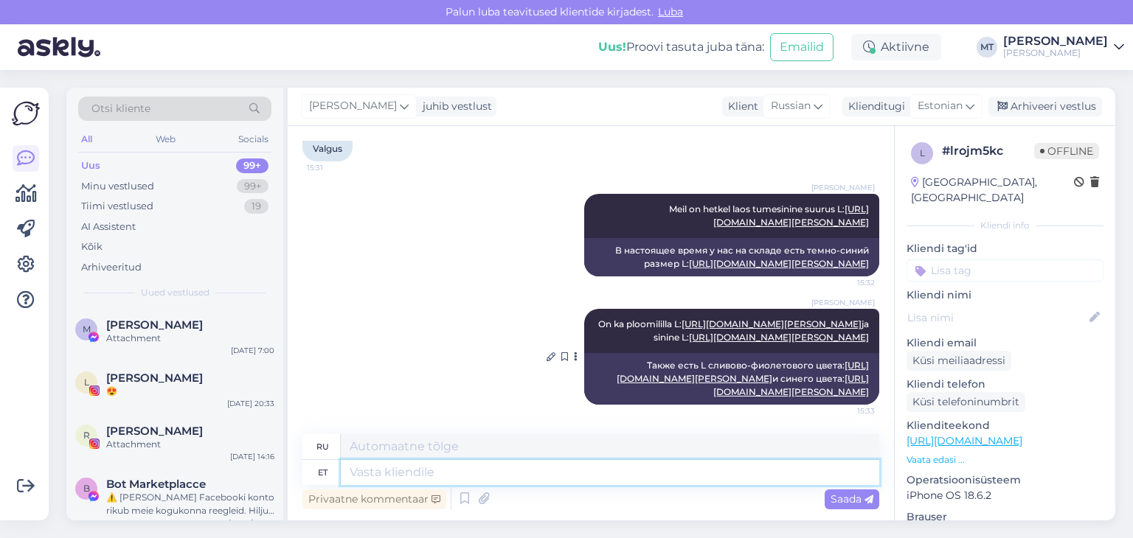
scroll to position [768, 0]
click at [146, 184] on div "Minu vestlused" at bounding box center [117, 186] width 73 height 15
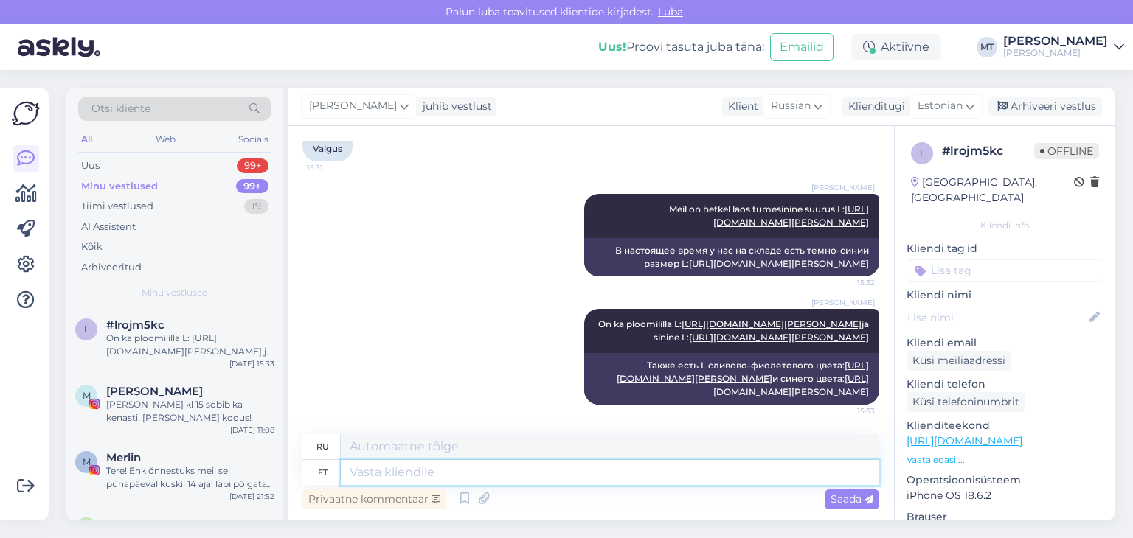
click at [367, 471] on textarea at bounding box center [610, 472] width 538 height 25
type textarea "Lisaks"
type textarea "Кроме того"
type textarea "Lisaks on"
type textarea "Кроме того, есть"
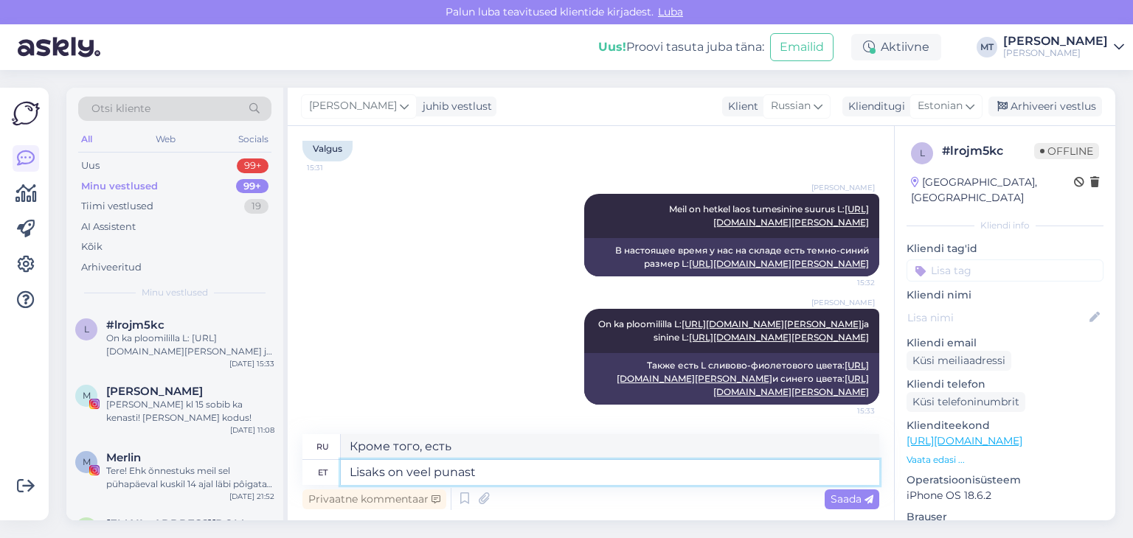
type textarea "Lisaks on veel punast v"
type textarea "Кроме того, есть еще красный"
type textarea "Lisaks on veel punast värvi"
type textarea "Есть еще красный цвет"
type textarea "Lisaks on veel punast [PERSON_NAME]"
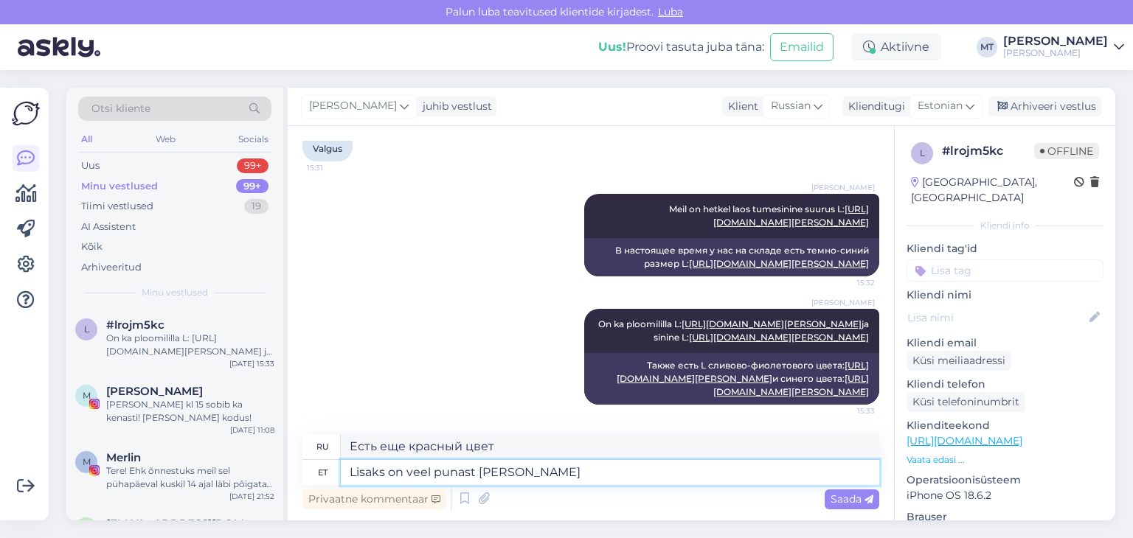
type textarea "Кроме того, есть еще красный цвет и"
type textarea "Lisaks on veel punast [PERSON_NAME] helesinist v"
type textarea "Есть еще красный и светло-голубой."
type textarea "Lisaks on veel punast [PERSON_NAME] helesinist värvi L su"
type textarea "Есть также красный цвет и светло-голубой цвет L"
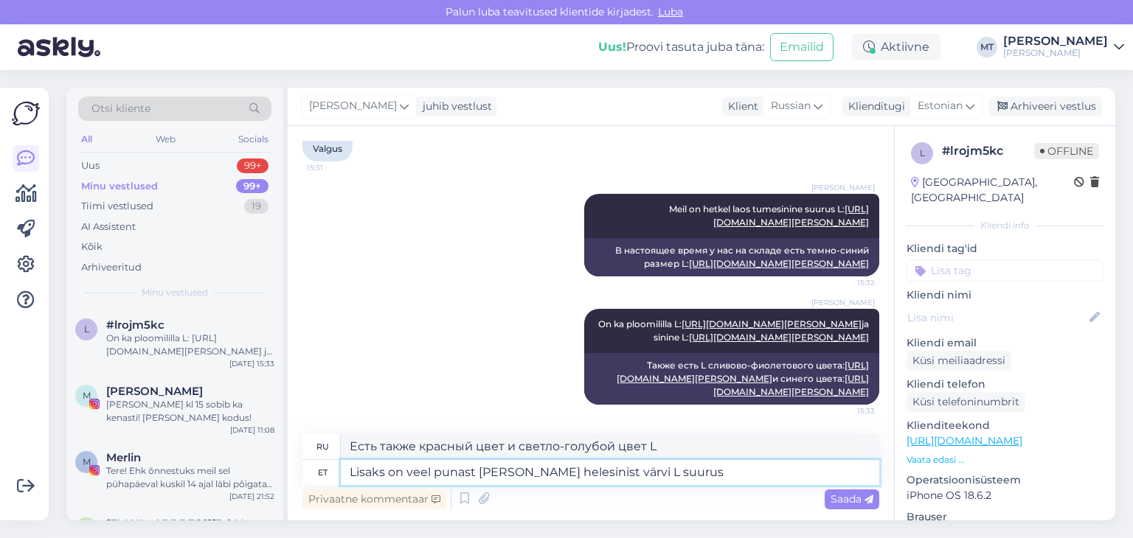
type textarea "Lisaks on veel punast [PERSON_NAME] helesinist värvi L suurust"
type textarea "Есть также красные и светло-голубые в размере L."
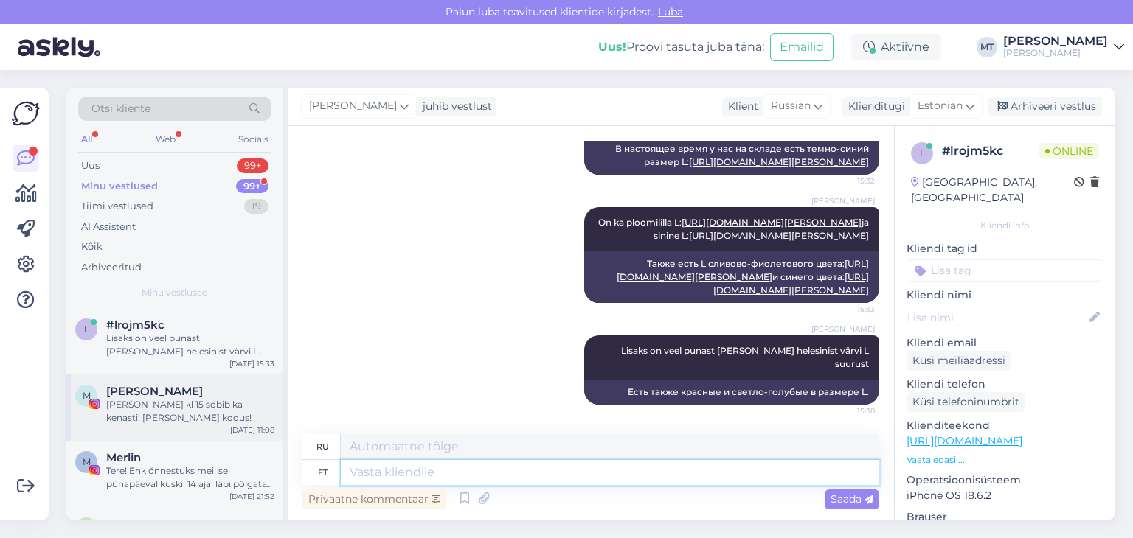
scroll to position [856, 0]
click at [150, 177] on div "Minu vestlused 99+" at bounding box center [174, 186] width 193 height 21
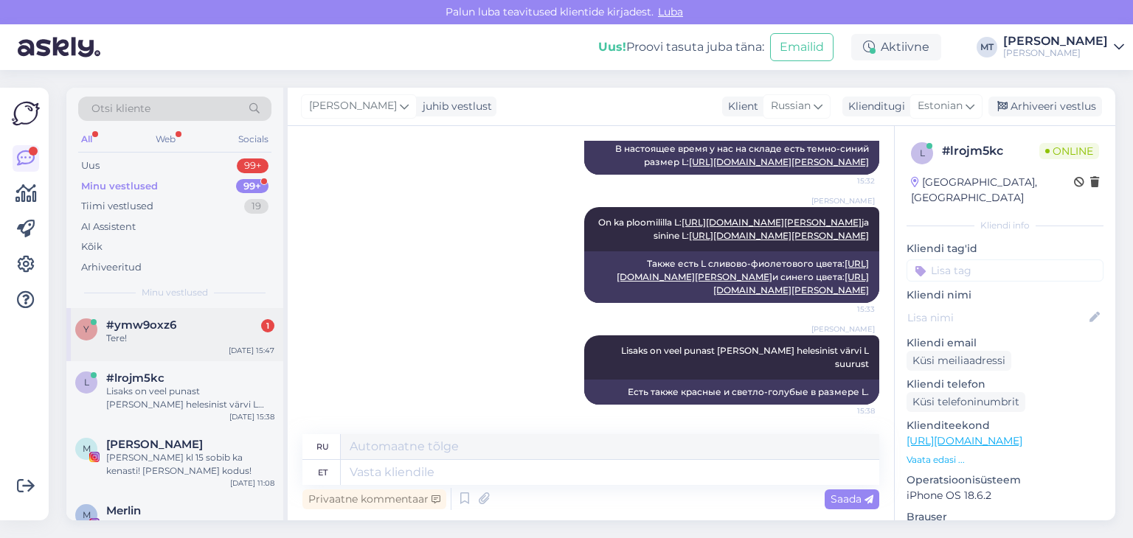
click at [118, 337] on div "Tere!" at bounding box center [190, 338] width 168 height 13
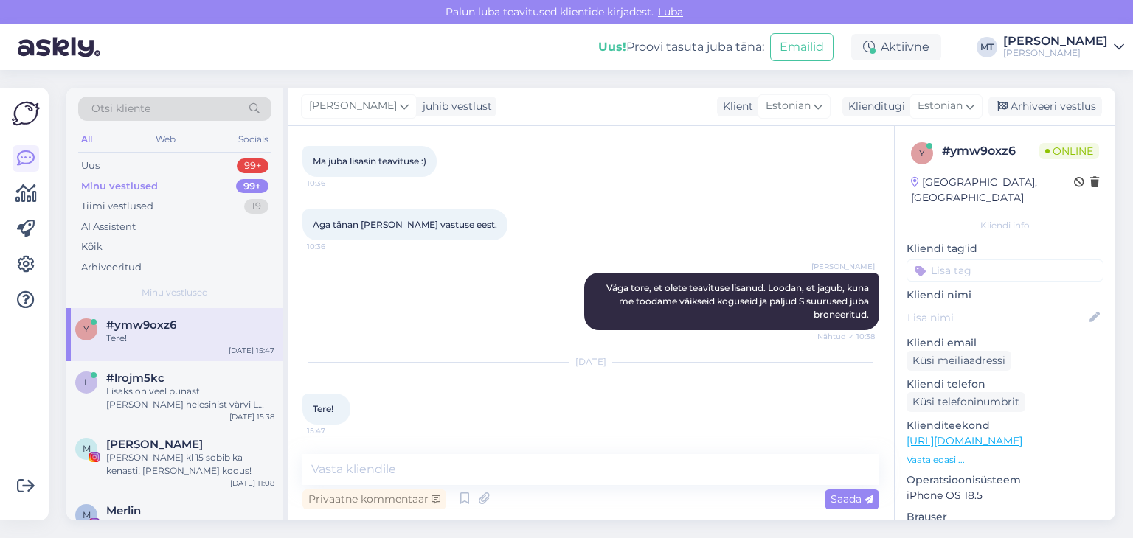
scroll to position [633, 0]
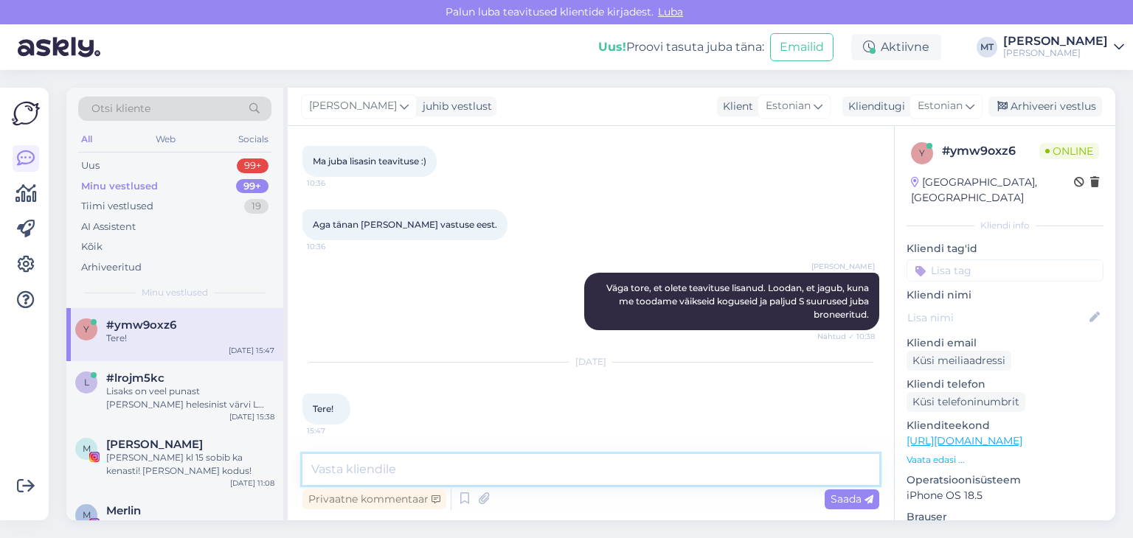
click at [360, 465] on textarea at bounding box center [590, 469] width 577 height 31
type textarea "Tere!"
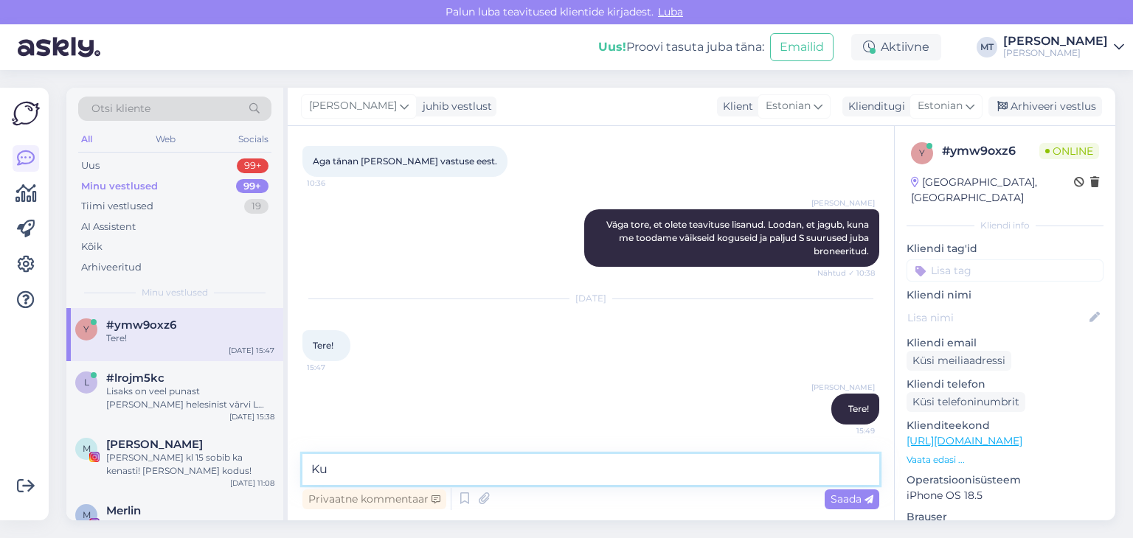
type textarea "K"
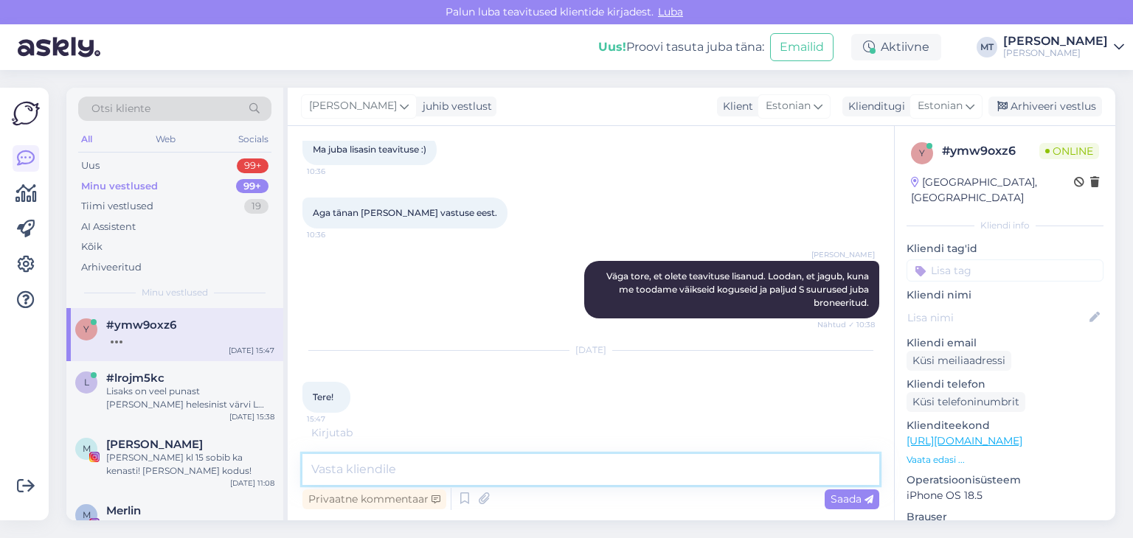
scroll to position [712, 0]
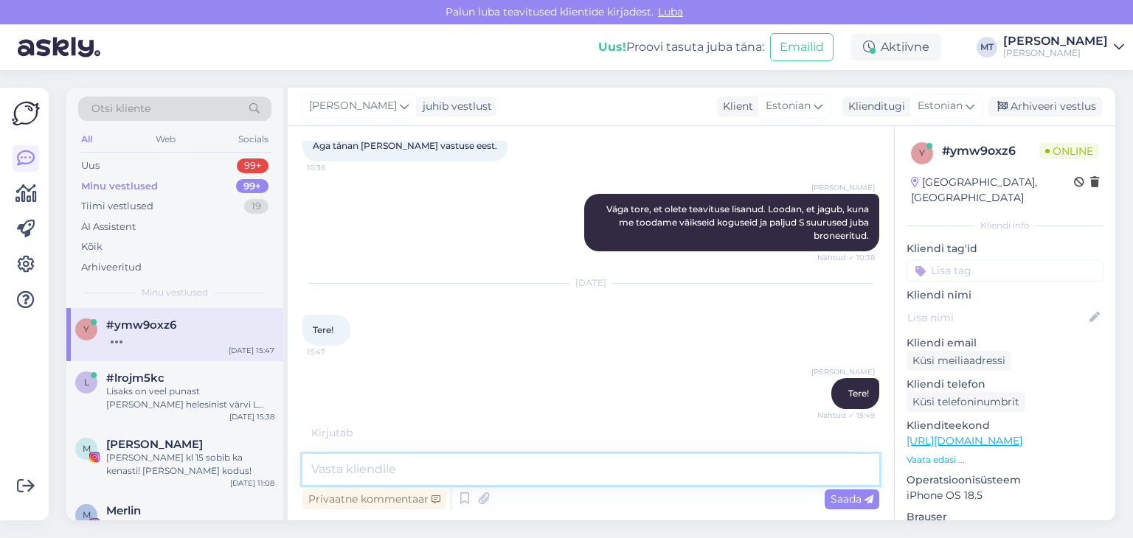
click at [330, 469] on textarea at bounding box center [590, 469] width 577 height 31
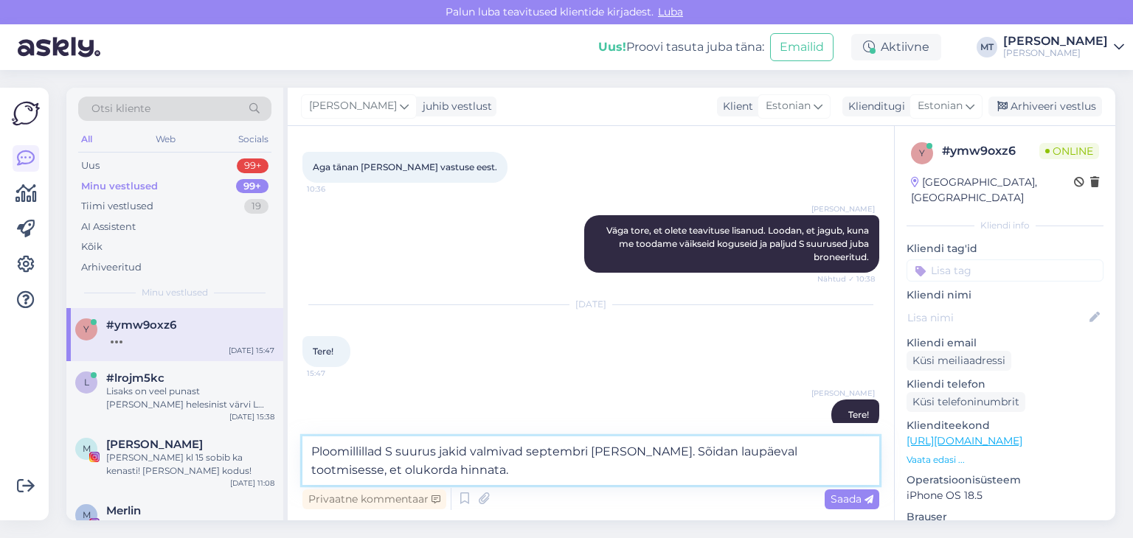
scroll to position [715, 0]
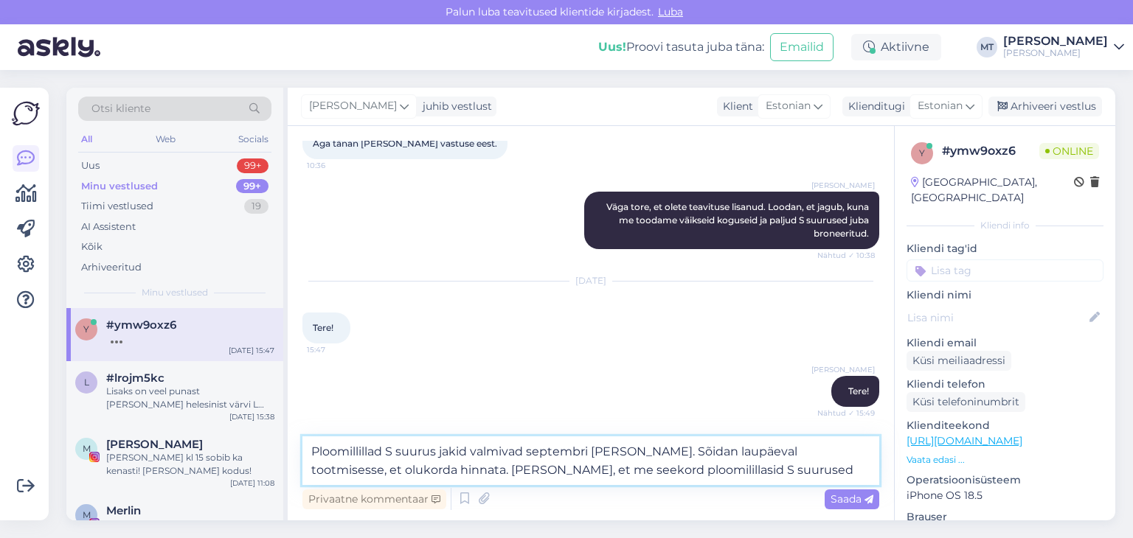
click at [641, 470] on textarea "Ploomillillad S suurus jakid valmivad septembri [PERSON_NAME]. Sõidan laupäeval…" at bounding box center [590, 461] width 577 height 49
drag, startPoint x: 699, startPoint y: 468, endPoint x: 636, endPoint y: 476, distance: 63.2
click at [636, 476] on textarea "Ploomillillad S suurus jakid valmivad septembri [PERSON_NAME]. Sõidan laupäeval…" at bounding box center [590, 461] width 577 height 49
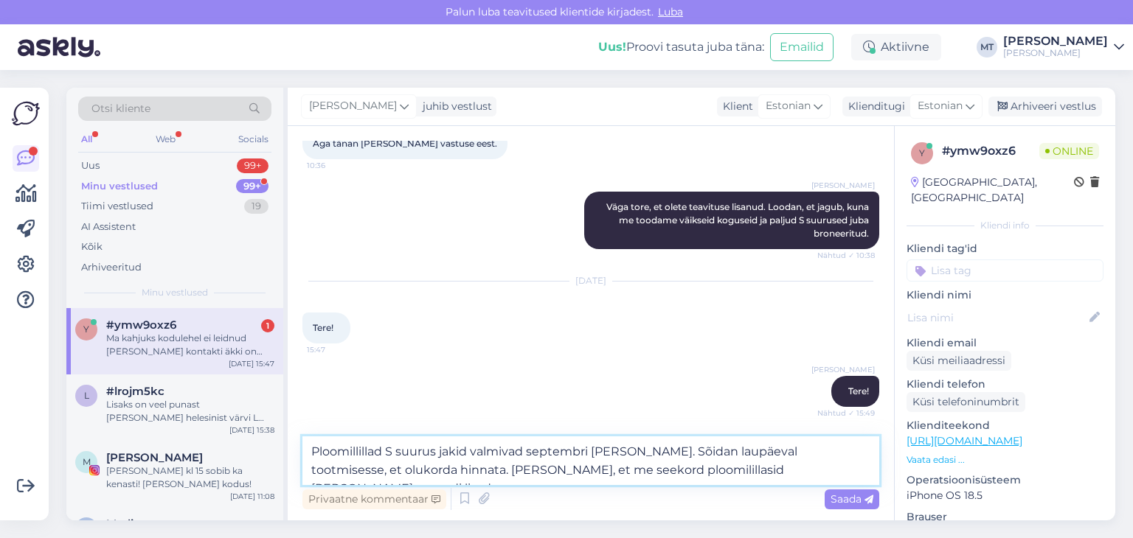
scroll to position [805, 0]
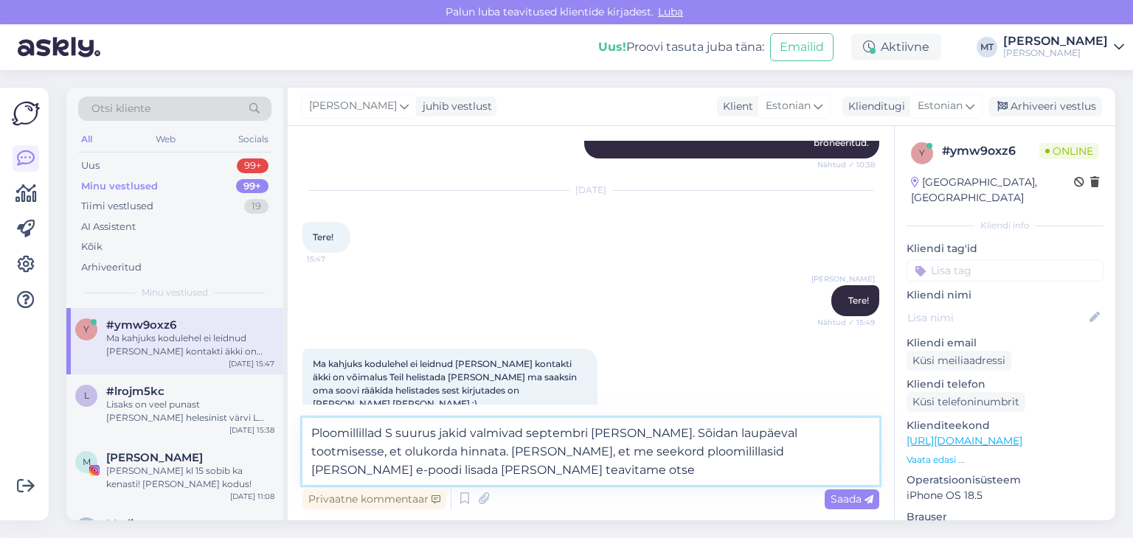
type textarea "Ploomillillad S suurus jakid valmivad septembri [PERSON_NAME]. Sõidan laupäeval…"
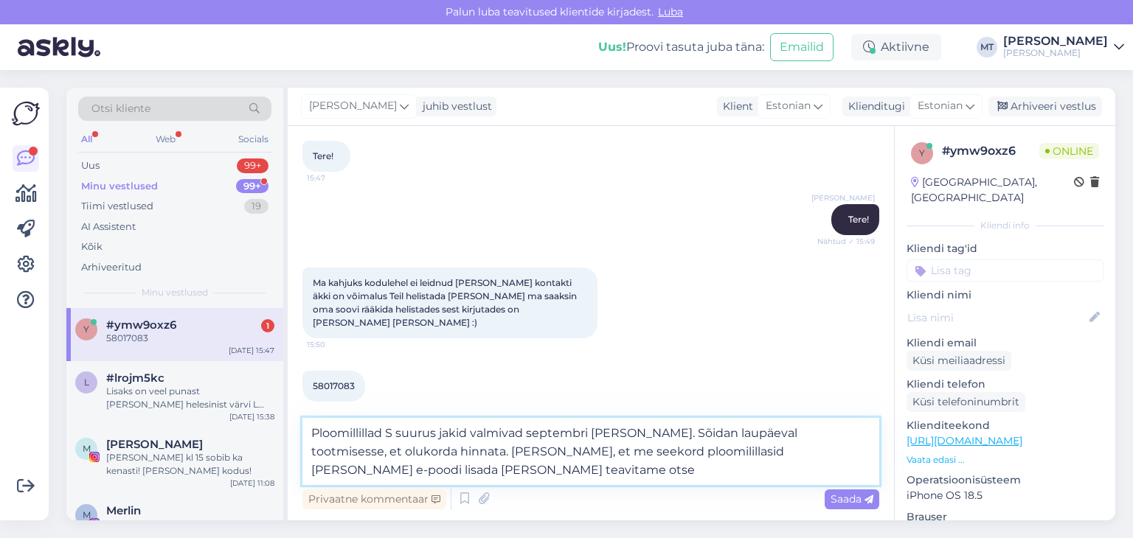
drag, startPoint x: 346, startPoint y: 473, endPoint x: 308, endPoint y: 433, distance: 54.8
click at [308, 433] on textarea "Ploomillillad S suurus jakid valmivad septembri [PERSON_NAME]. Sõidan laupäeval…" at bounding box center [590, 451] width 577 height 67
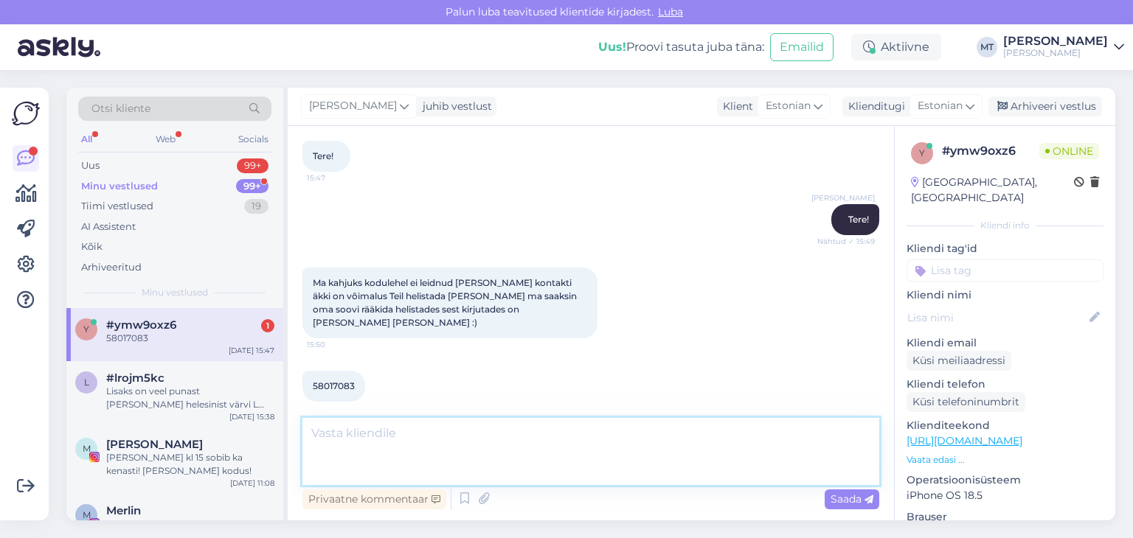
scroll to position [850, 0]
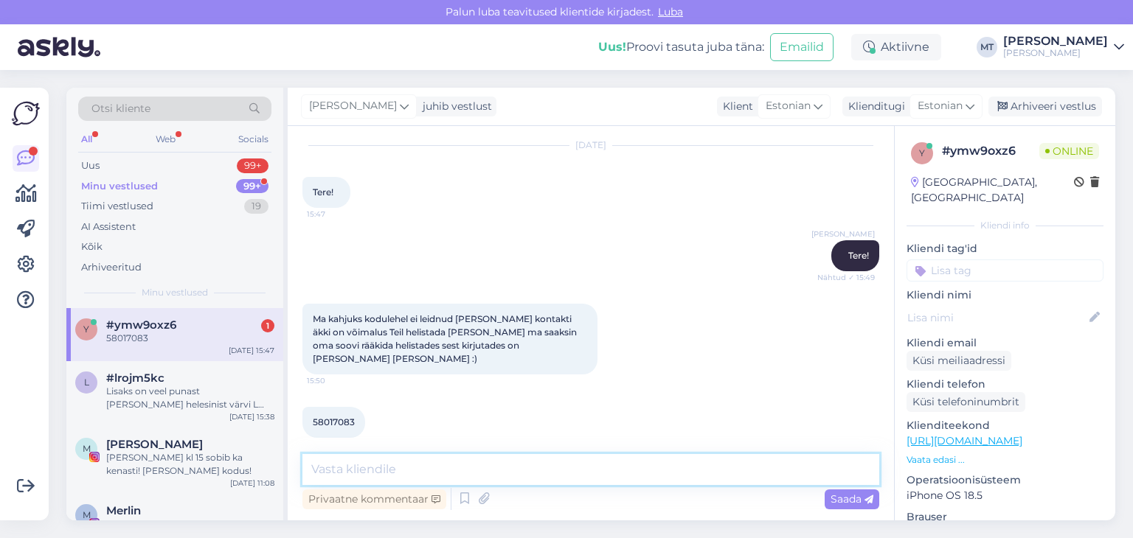
click at [345, 479] on textarea at bounding box center [590, 469] width 577 height 31
type textarea "M"
type textarea "V"
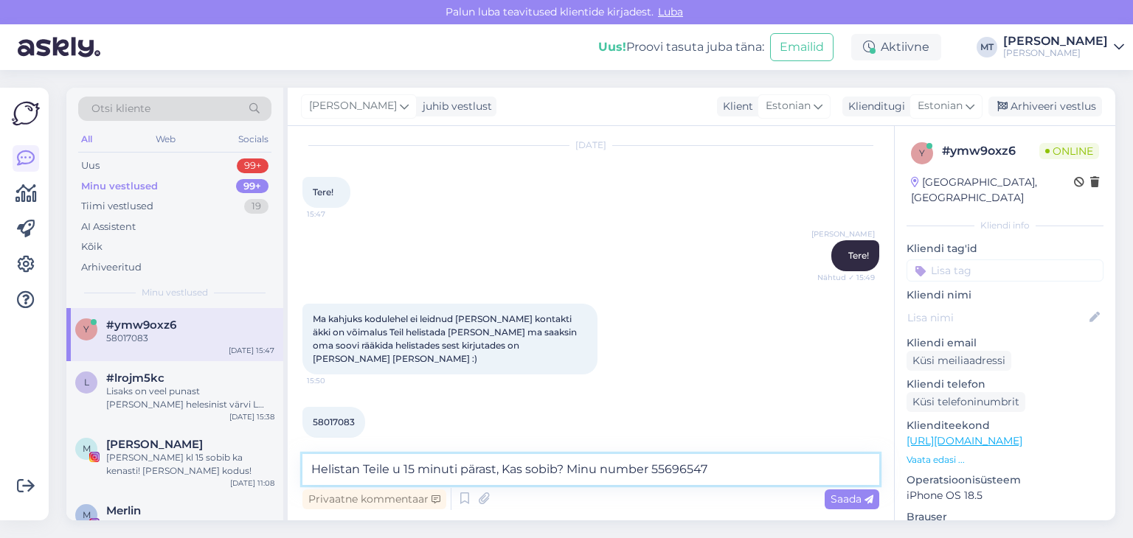
drag, startPoint x: 345, startPoint y: 479, endPoint x: 575, endPoint y: 479, distance: 230.1
click at [575, 479] on textarea "Helistan Teile u 15 minuti pärast, Kas sobib? Minu number 55696547" at bounding box center [590, 469] width 577 height 31
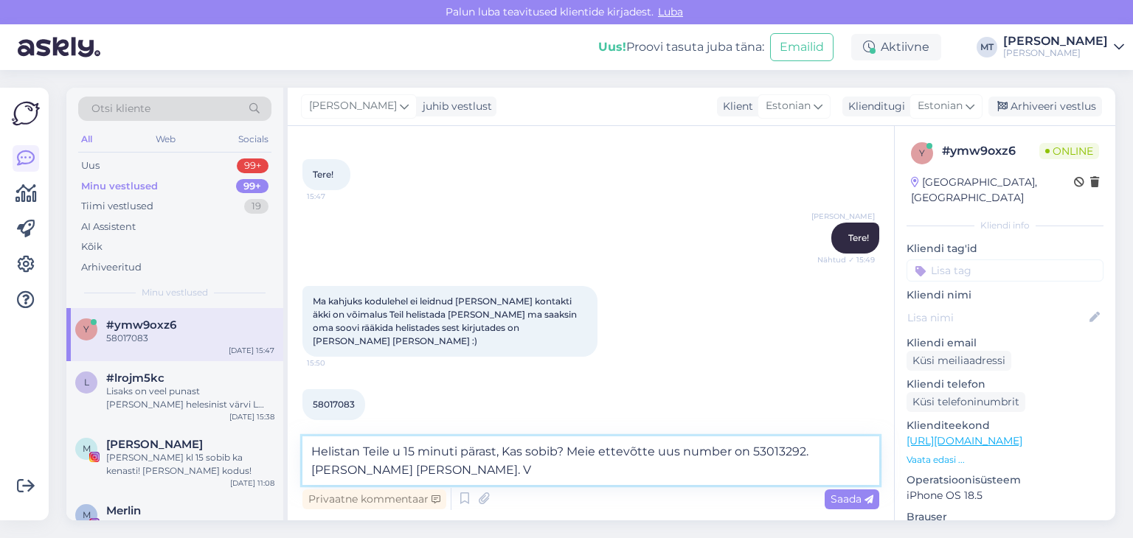
type textarea "Helistan Teile u 15 minuti pärast, Kas sobib? Meie ettevõtte uus number on 5301…"
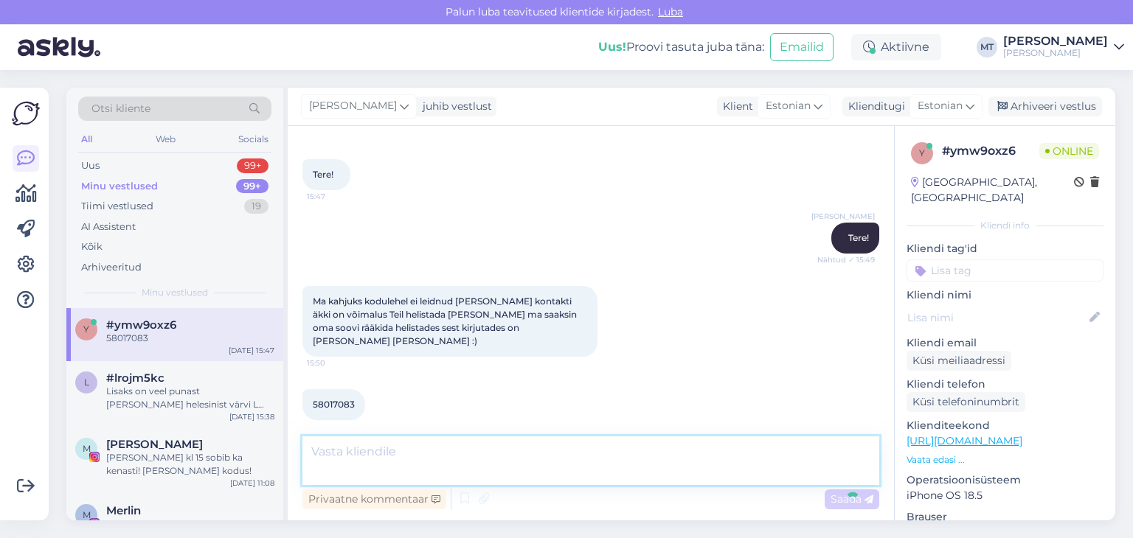
scroll to position [927, 0]
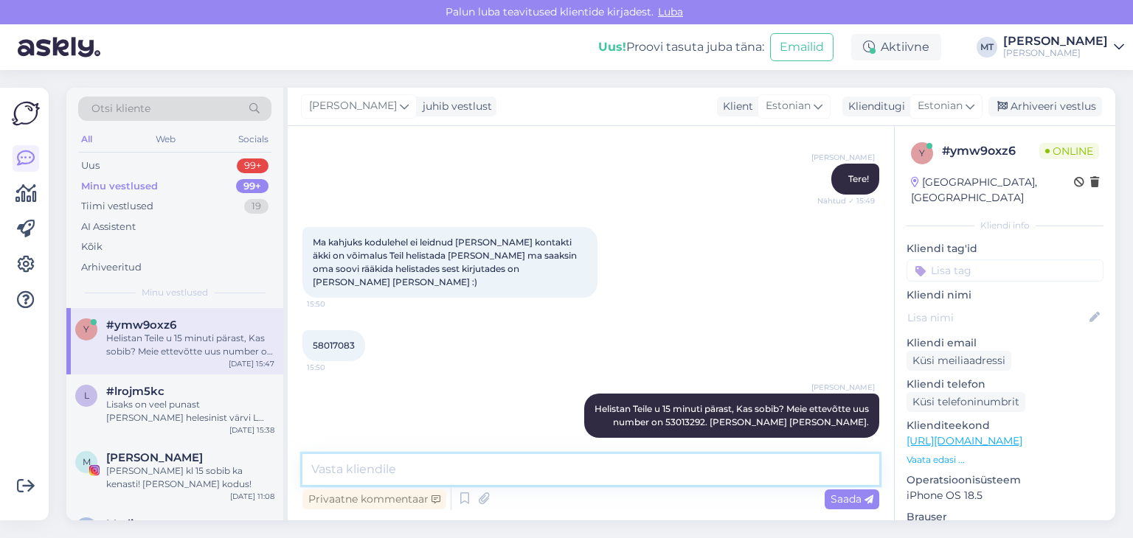
click at [742, 470] on textarea at bounding box center [590, 469] width 577 height 31
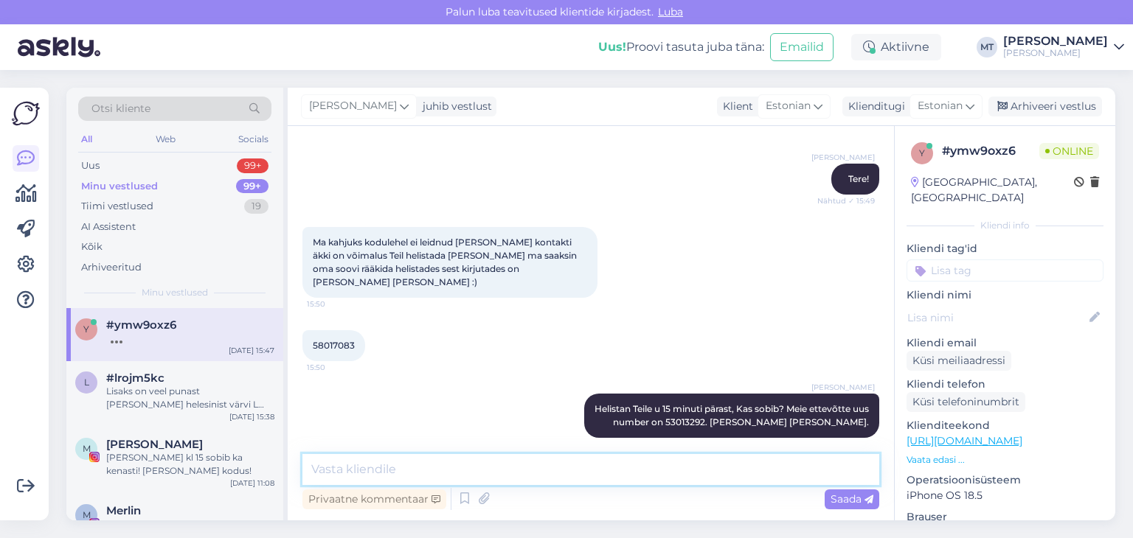
scroll to position [991, 0]
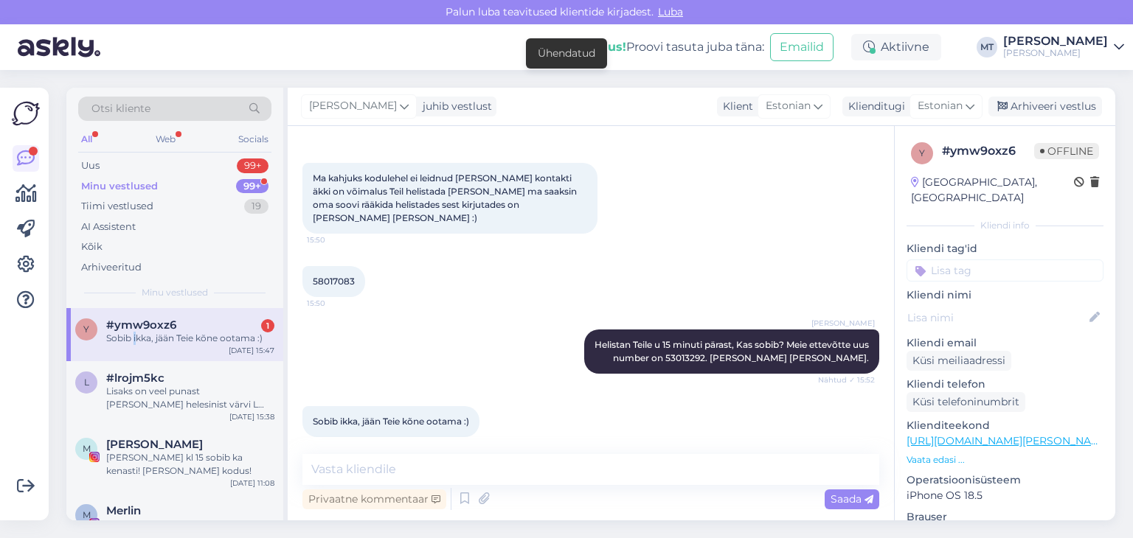
click at [136, 339] on div "Sobib ikka, jään Teie kõne ootama :)" at bounding box center [190, 338] width 168 height 13
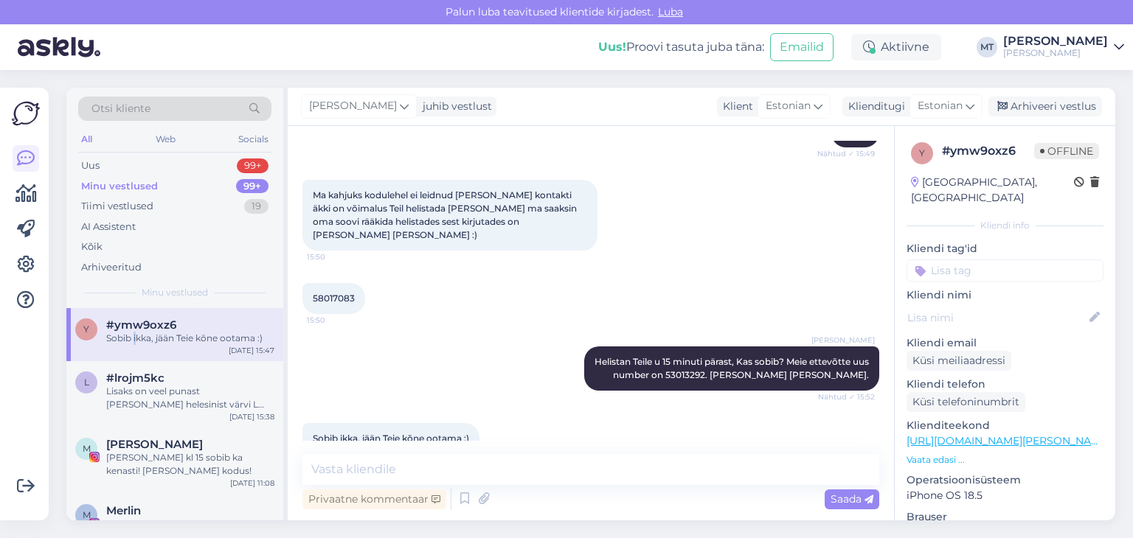
scroll to position [990, 0]
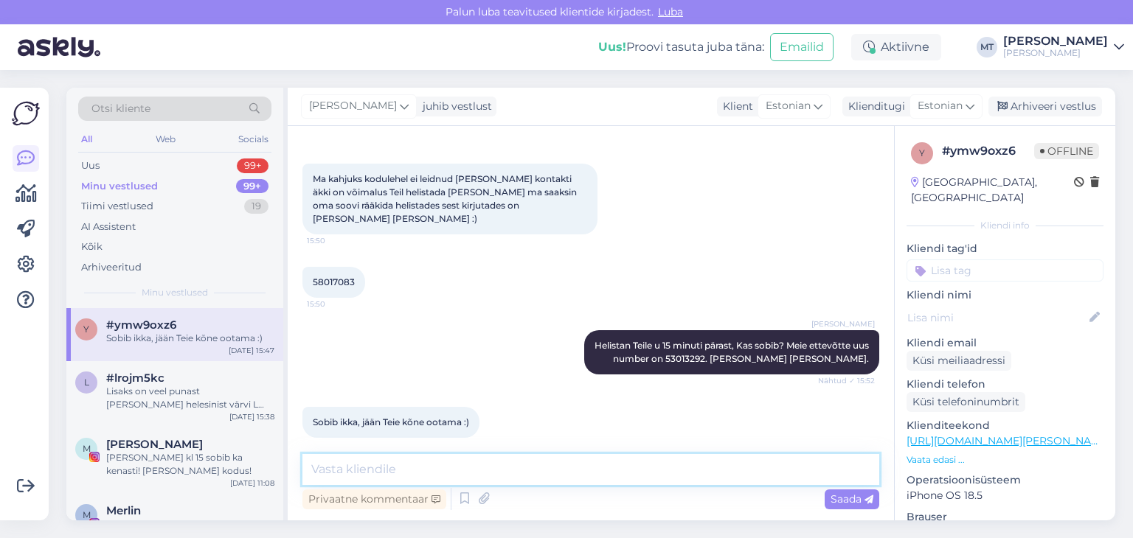
click at [372, 469] on textarea at bounding box center [590, 469] width 577 height 31
